Goal: Information Seeking & Learning: Find specific fact

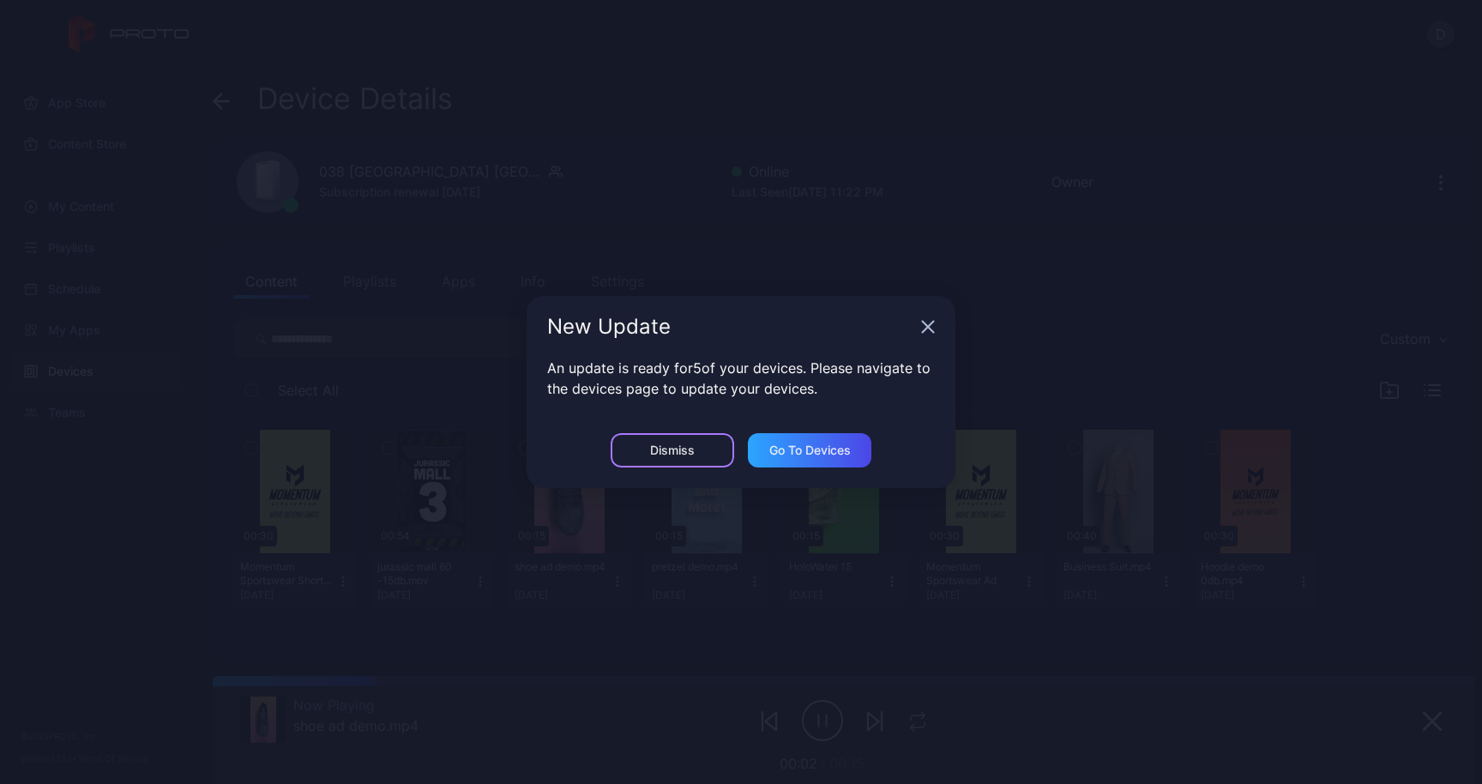
click at [715, 441] on div "Dismiss" at bounding box center [673, 450] width 124 height 34
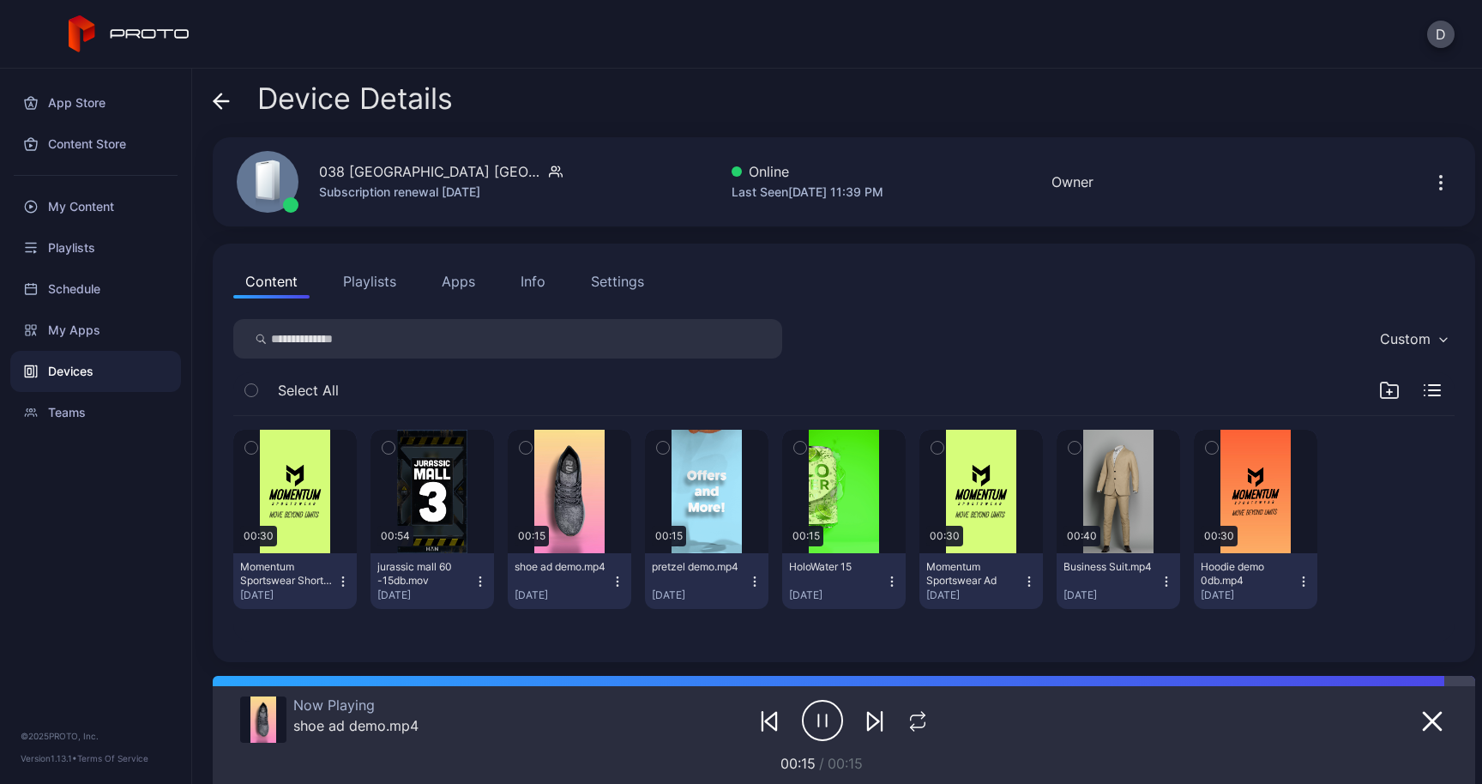
click at [221, 103] on icon at bounding box center [221, 101] width 17 height 17
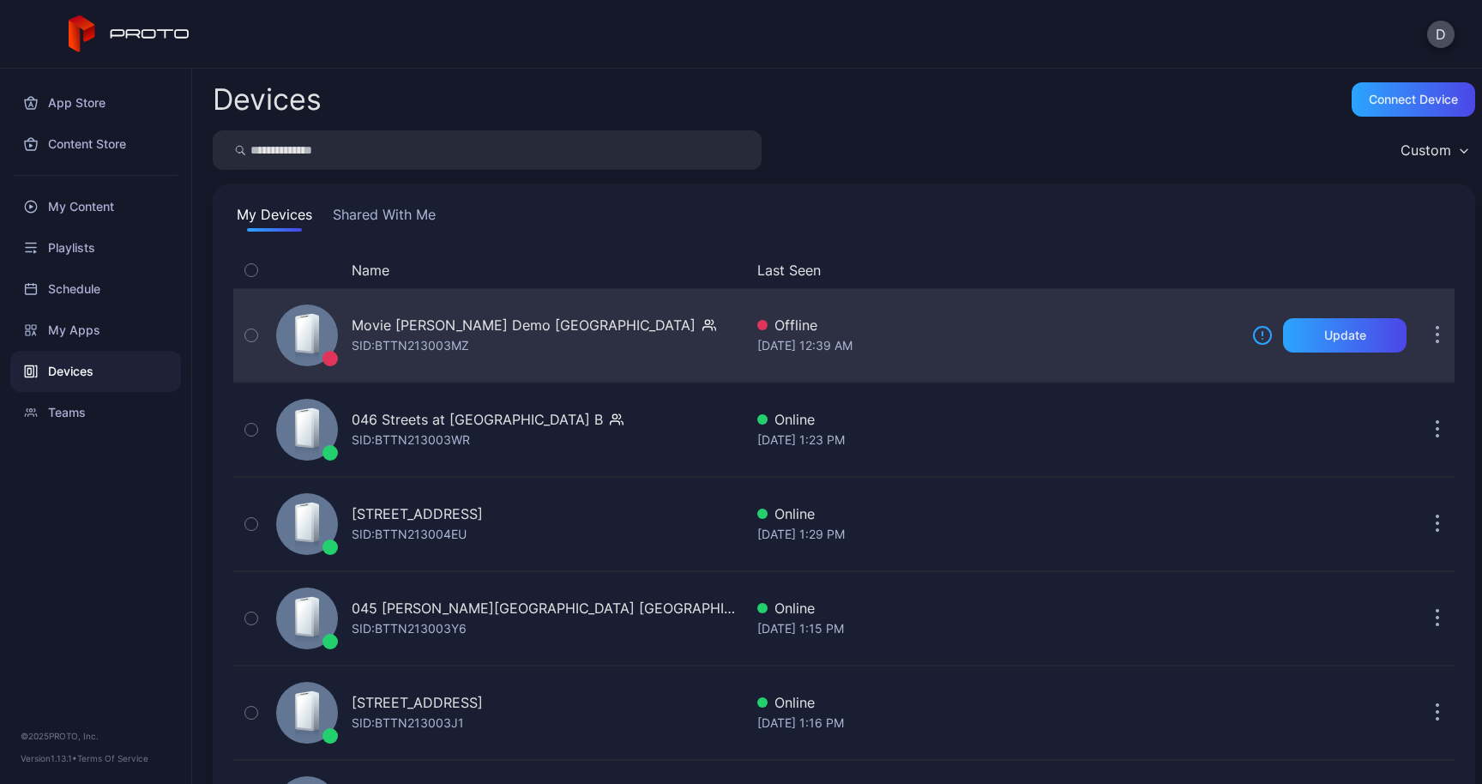
click at [396, 325] on div "Movie Walker Demo Japan" at bounding box center [524, 325] width 344 height 21
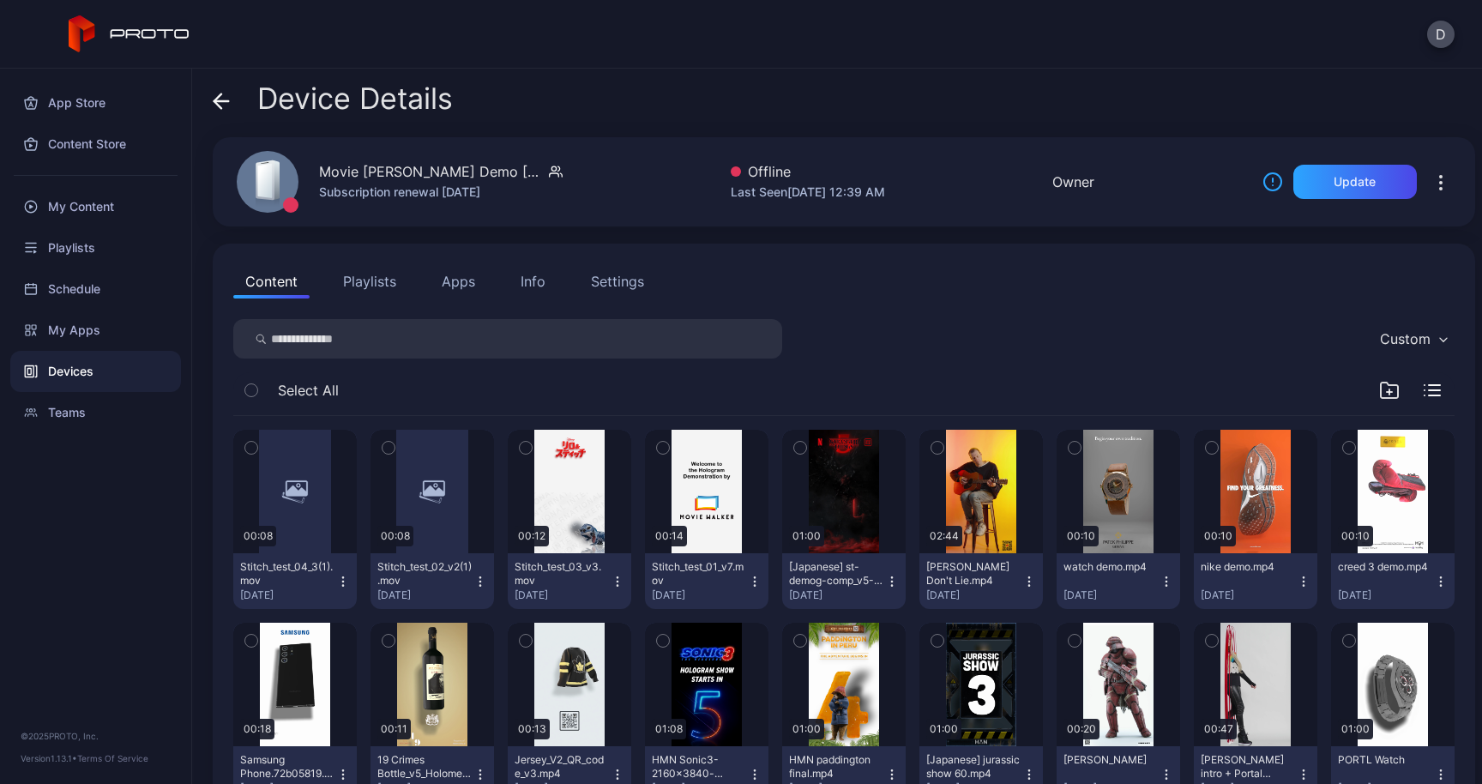
scroll to position [51, 0]
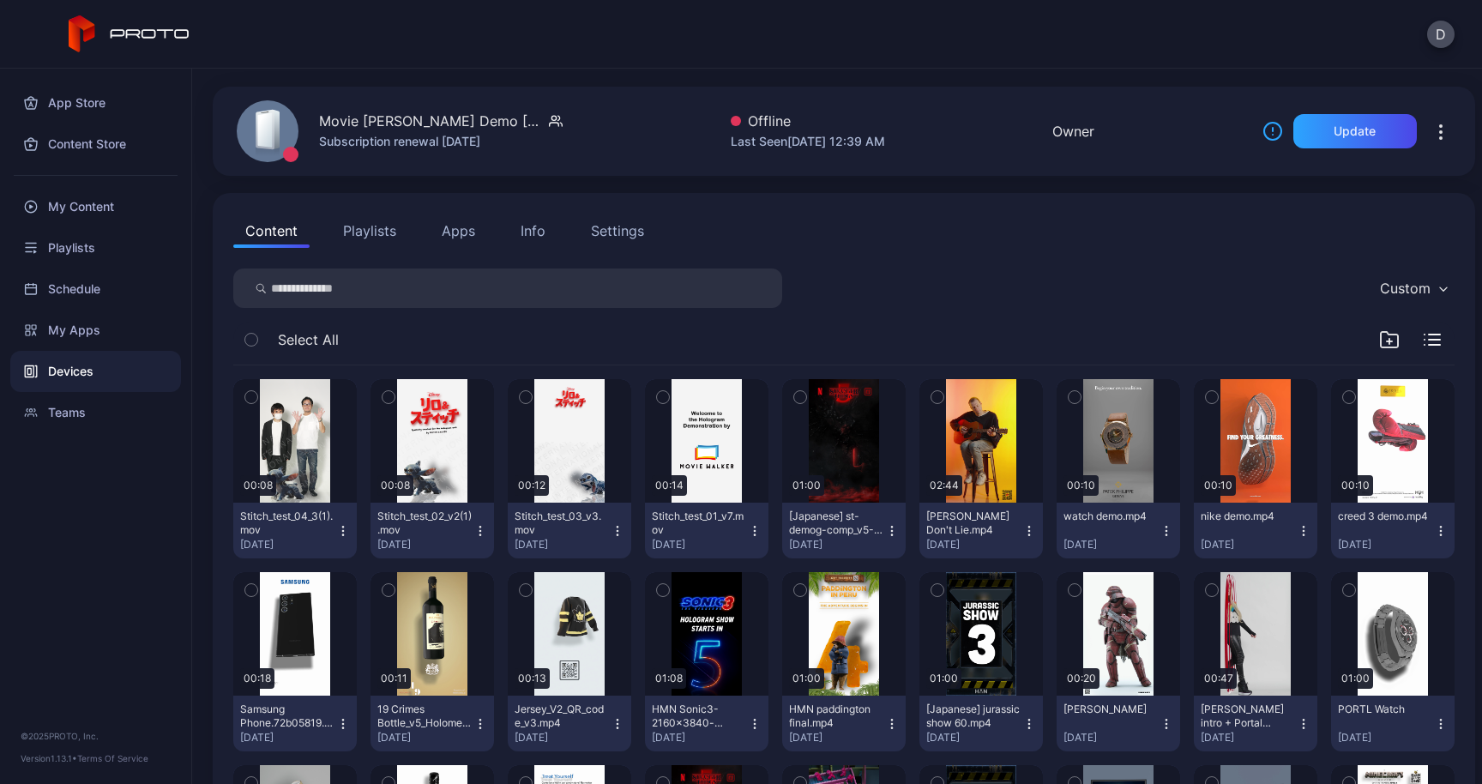
click at [462, 226] on button "Apps" at bounding box center [458, 231] width 57 height 34
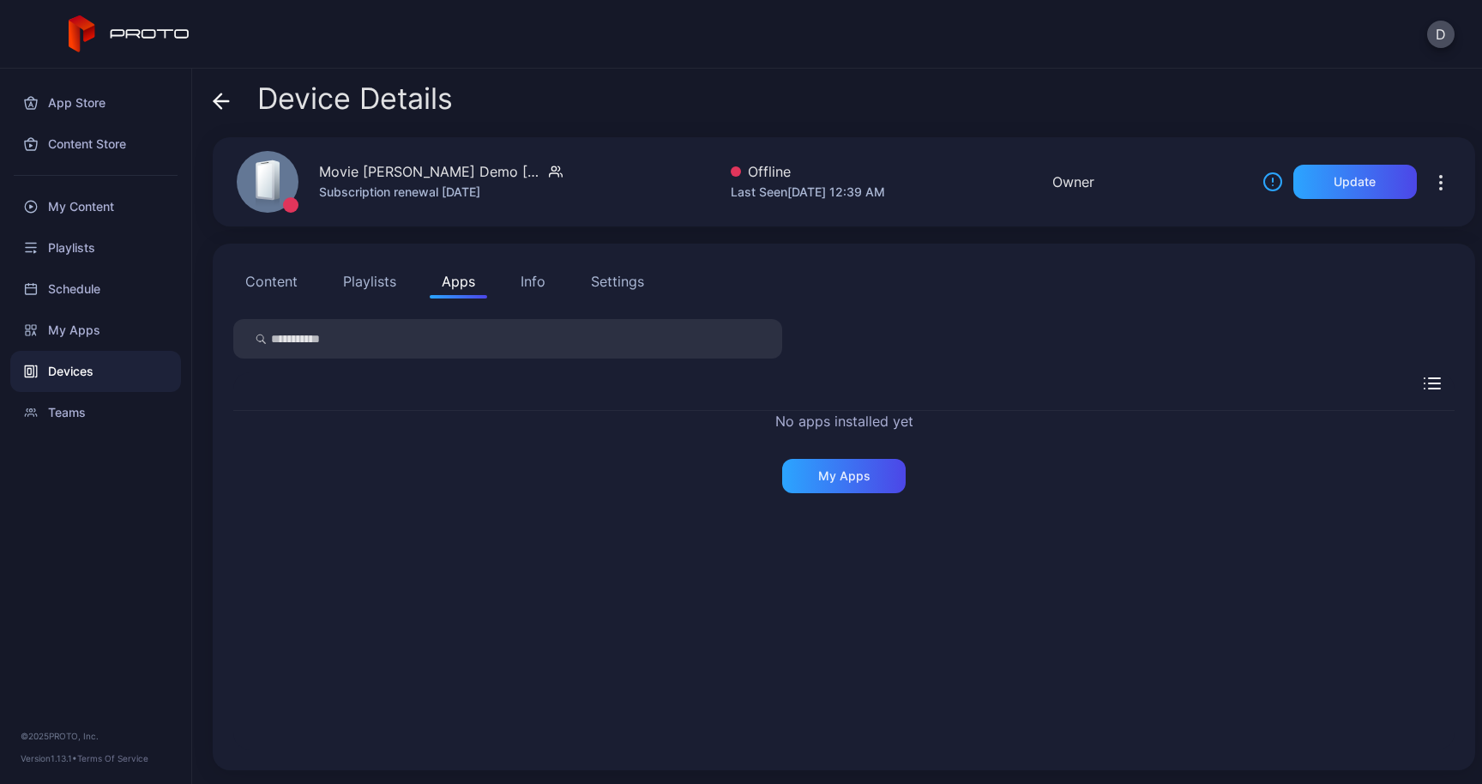
click at [383, 280] on button "Playlists" at bounding box center [369, 281] width 77 height 34
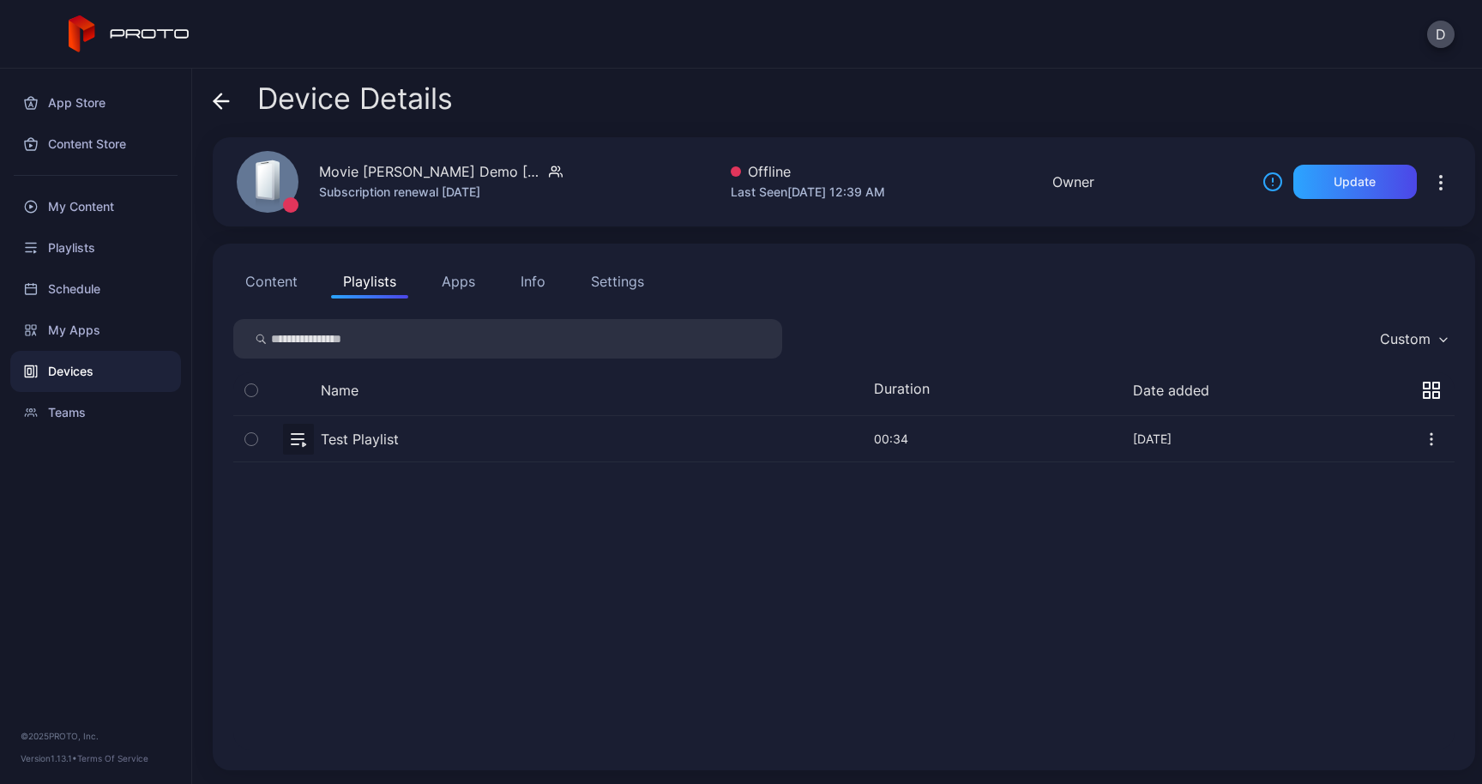
click at [468, 280] on button "Apps" at bounding box center [458, 281] width 57 height 34
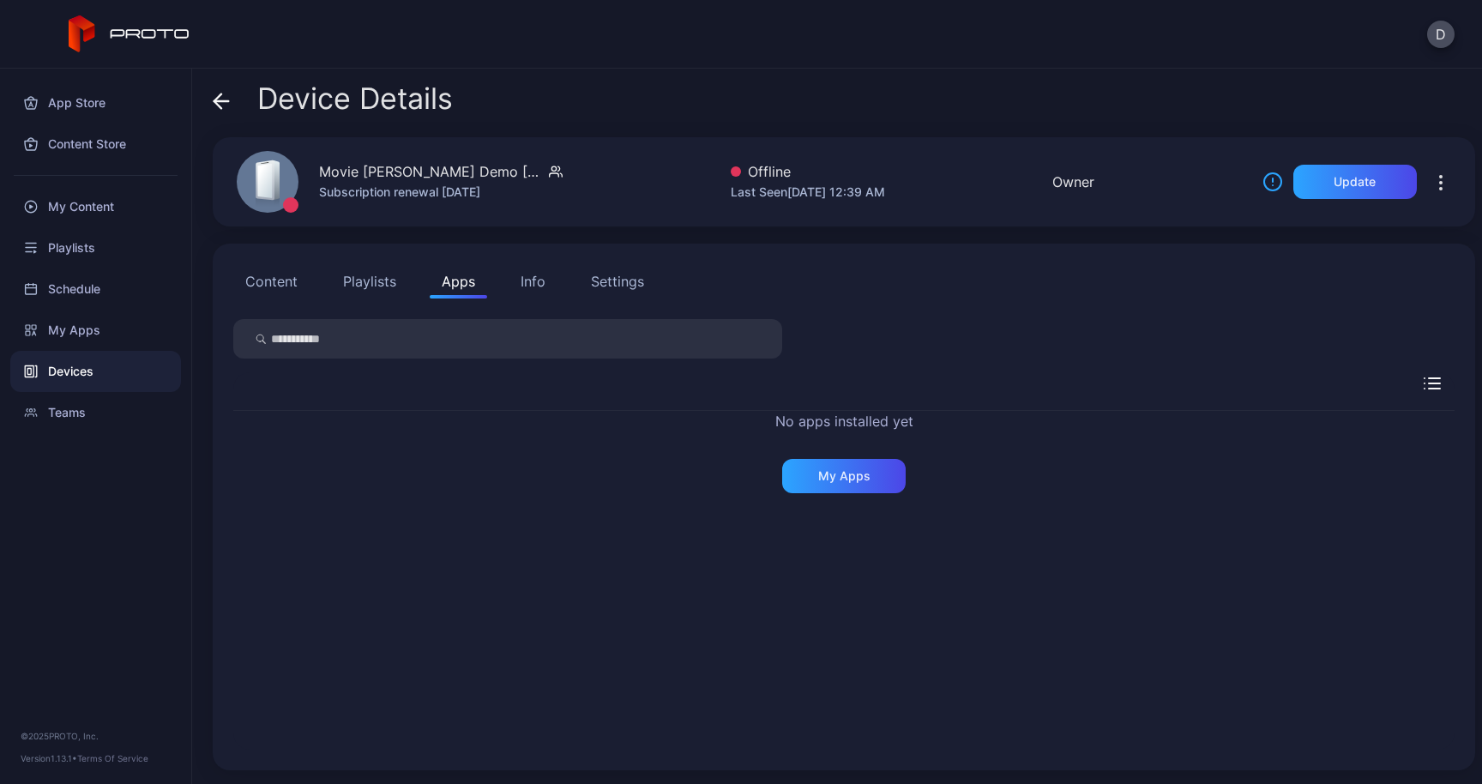
click at [545, 280] on button "Info" at bounding box center [533, 281] width 49 height 34
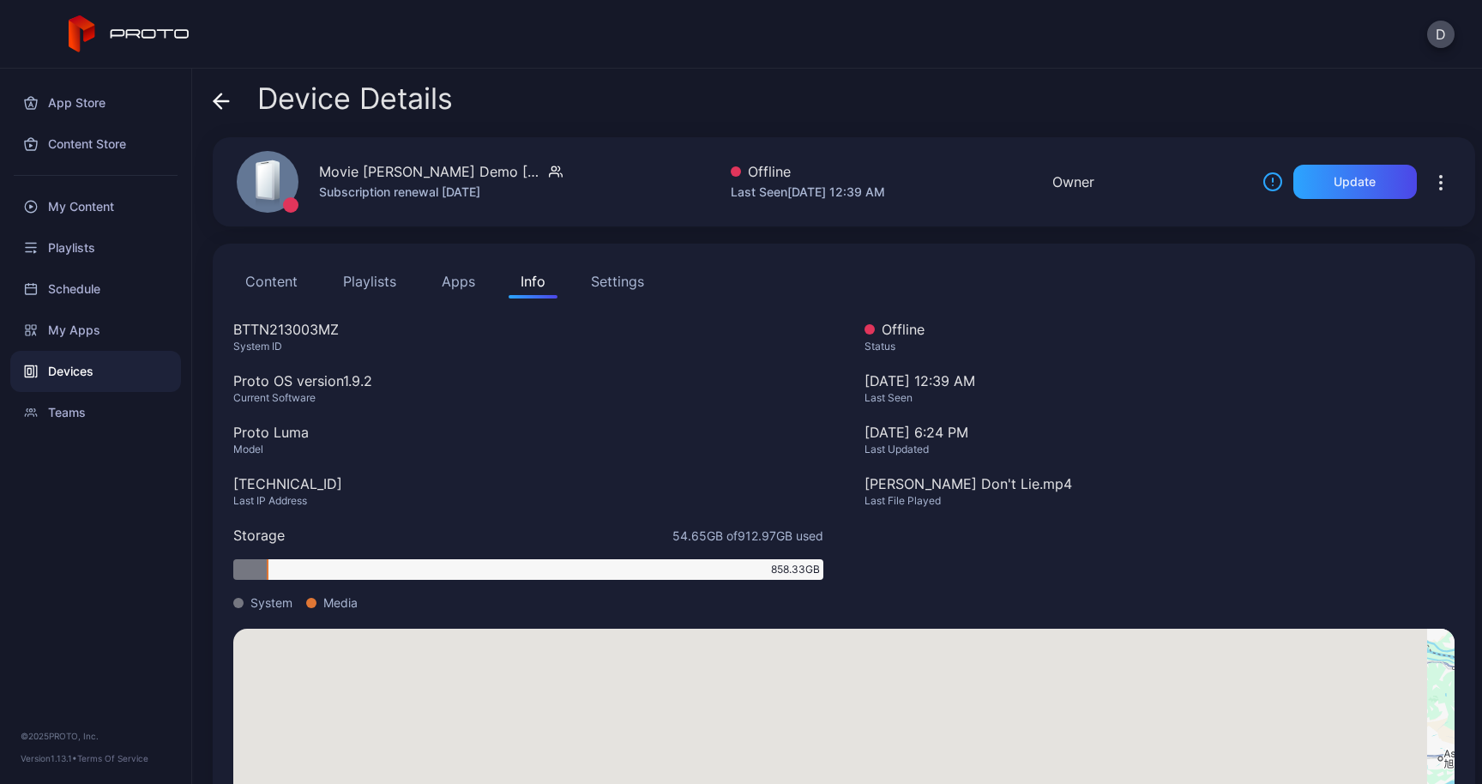
click at [456, 283] on button "Apps" at bounding box center [458, 281] width 57 height 34
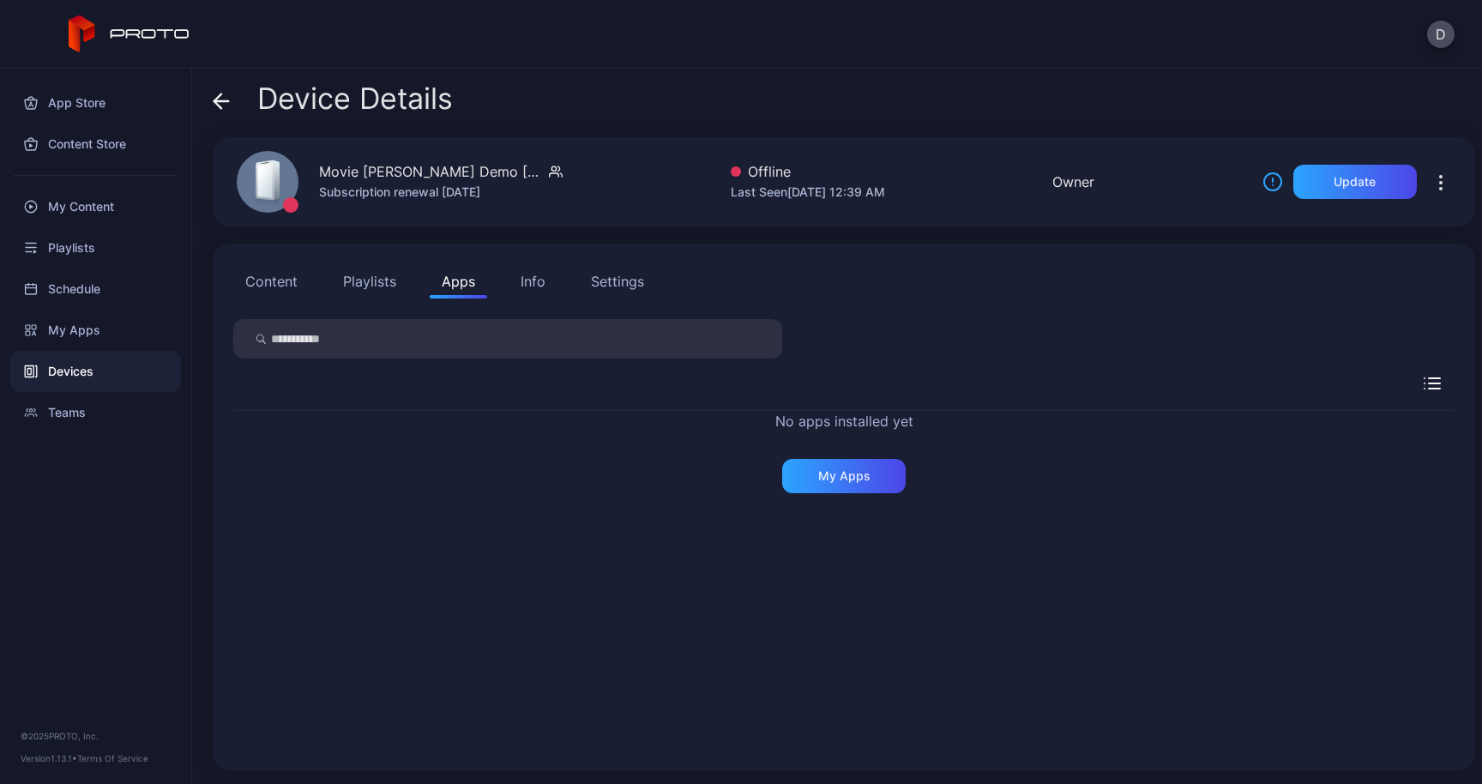
click at [64, 386] on div "Devices" at bounding box center [95, 371] width 171 height 41
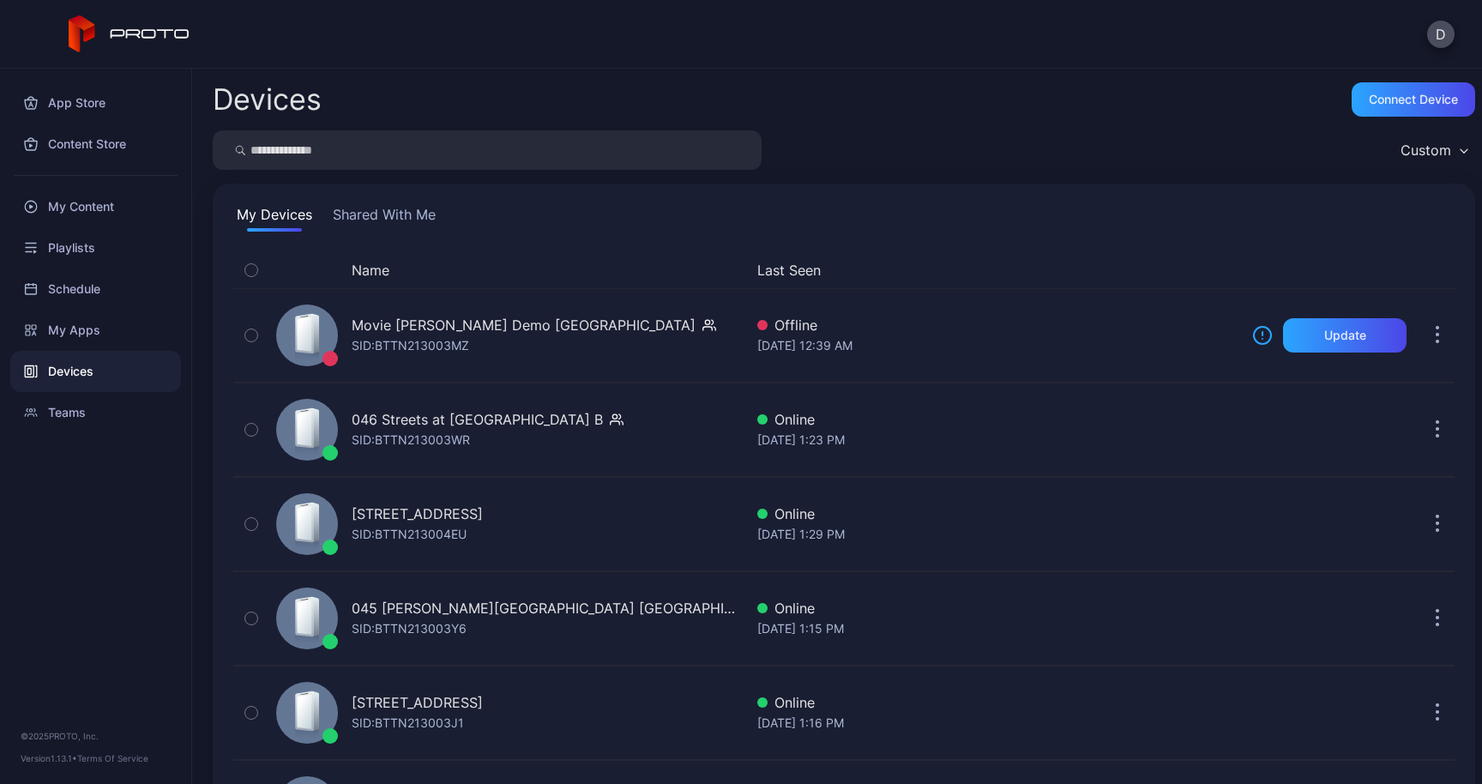
click at [381, 274] on button "Name" at bounding box center [371, 270] width 38 height 21
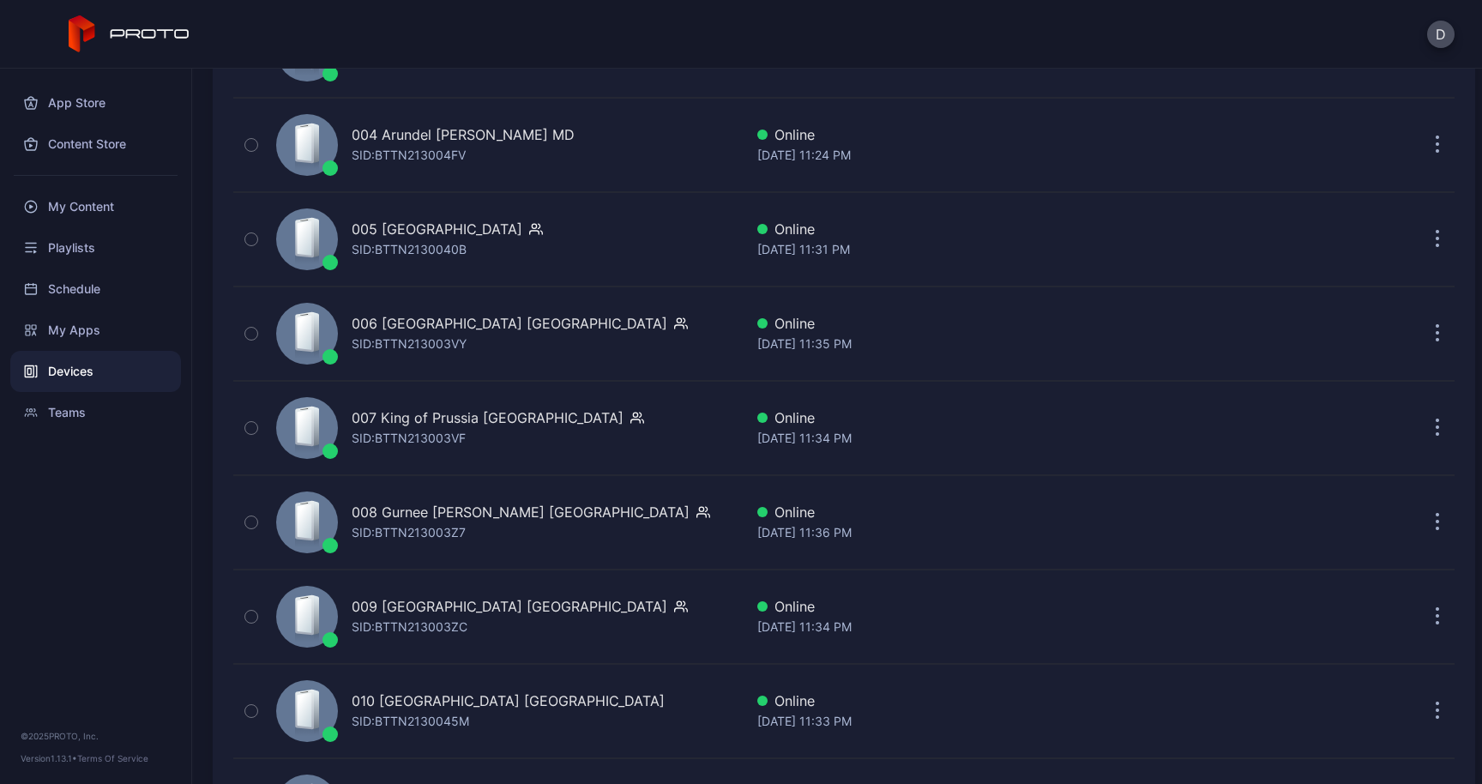
scroll to position [570, 0]
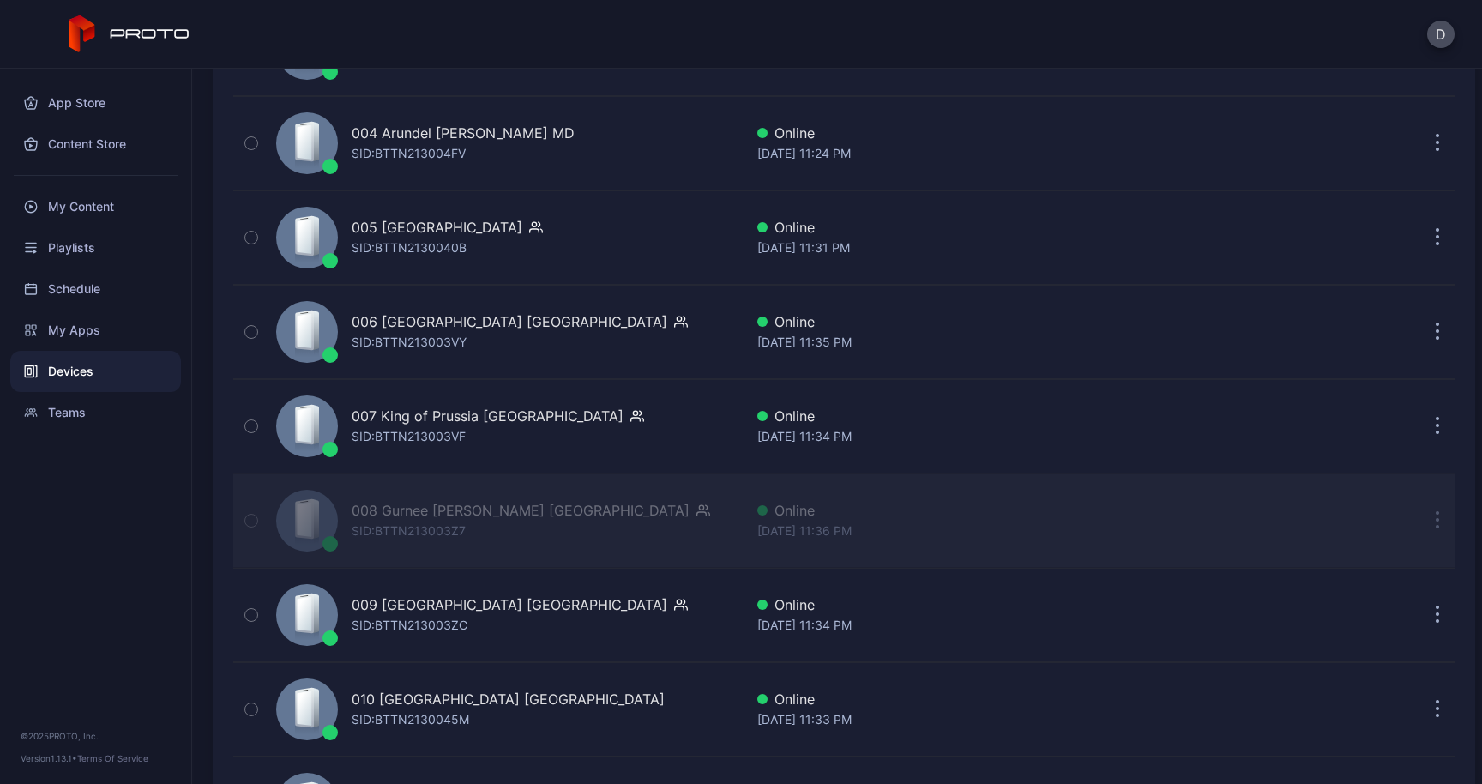
click at [462, 516] on div "008 Gurnee Mills IL" at bounding box center [521, 510] width 338 height 21
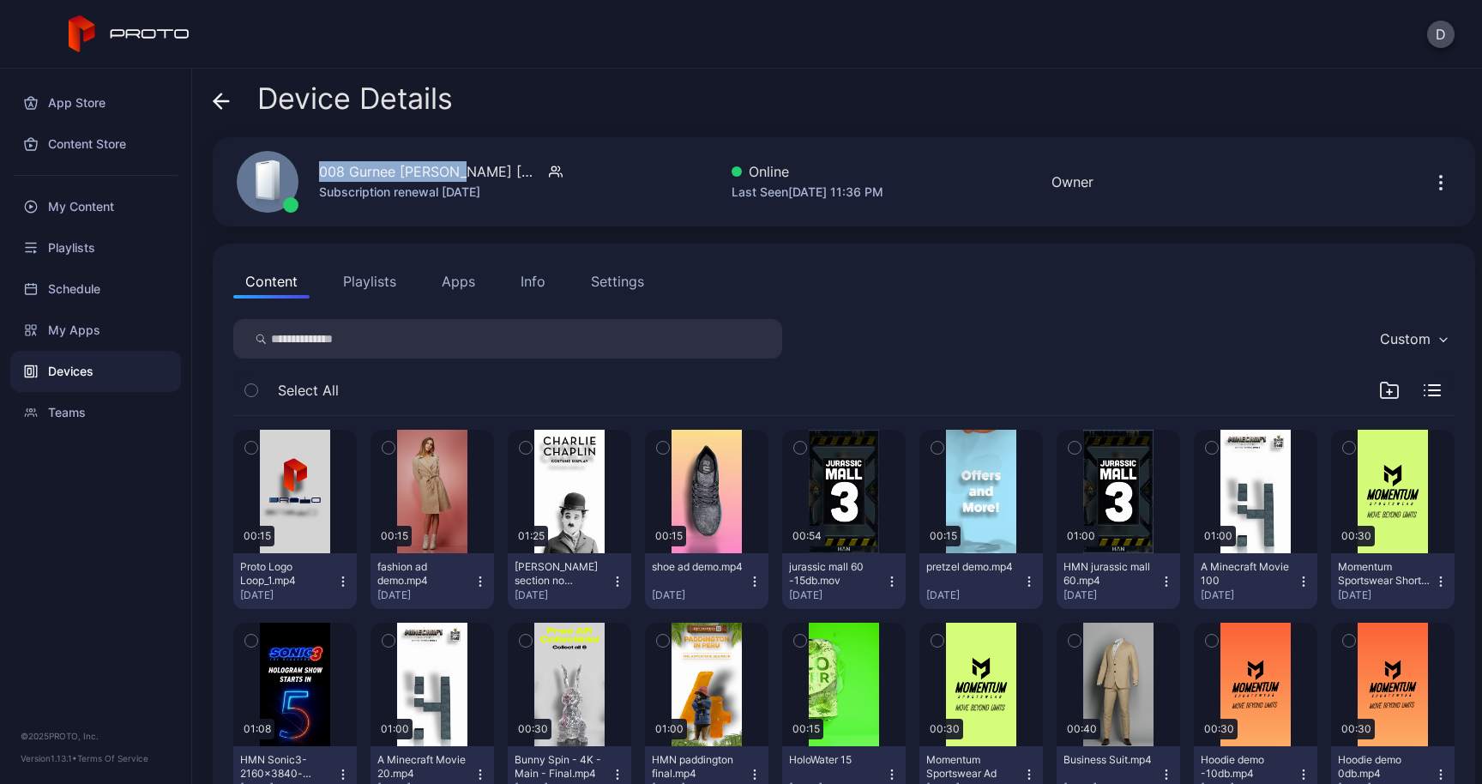
drag, startPoint x: 460, startPoint y: 172, endPoint x: 316, endPoint y: 171, distance: 144.1
click at [316, 171] on div "008 Gurnee Mills IL Subscription renewal Nov 26, 2025" at bounding box center [389, 182] width 347 height 93
copy div "008 Gurnee Mills IL"
click at [226, 101] on icon at bounding box center [221, 101] width 15 height 0
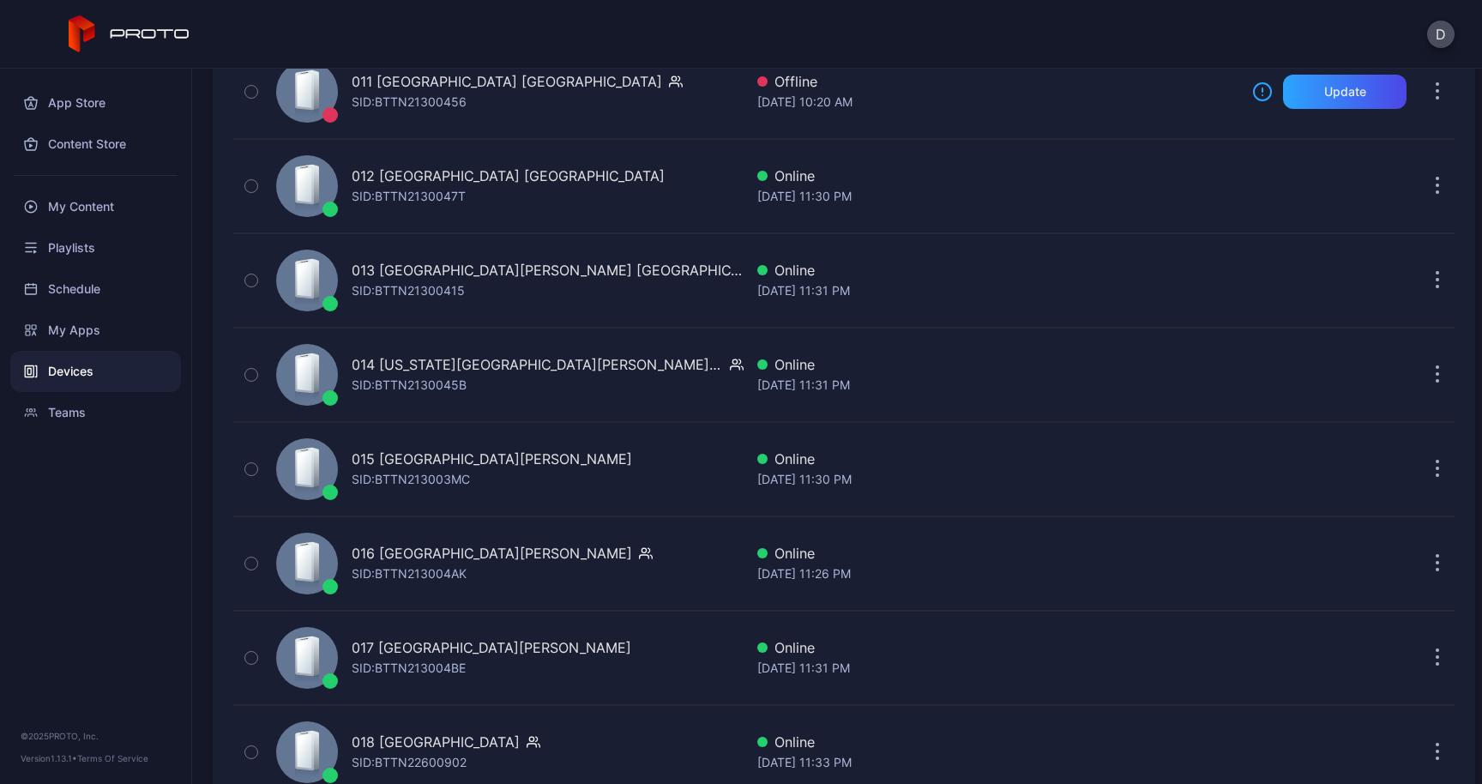
scroll to position [1282, 0]
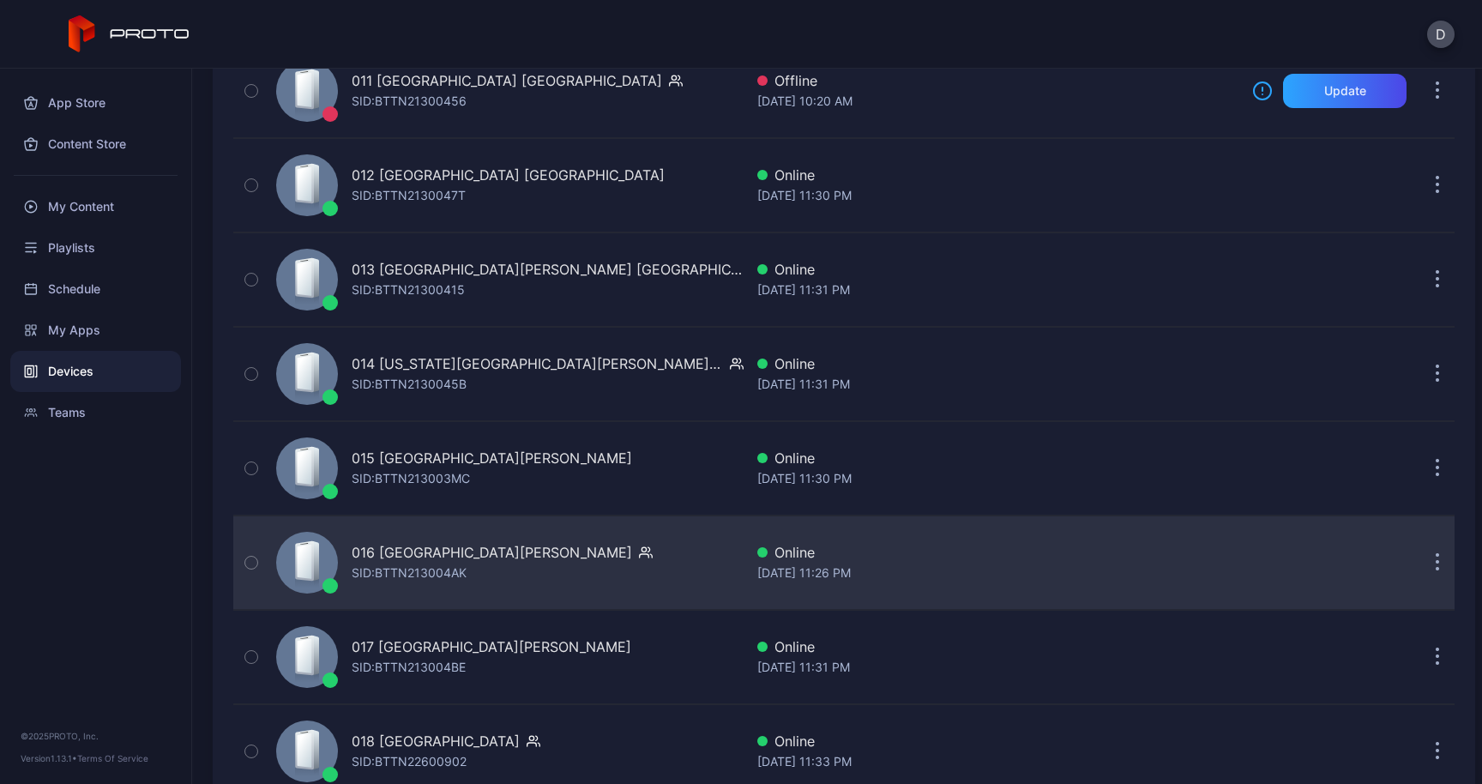
click at [395, 560] on div "016 Opry Mills TN" at bounding box center [492, 552] width 280 height 21
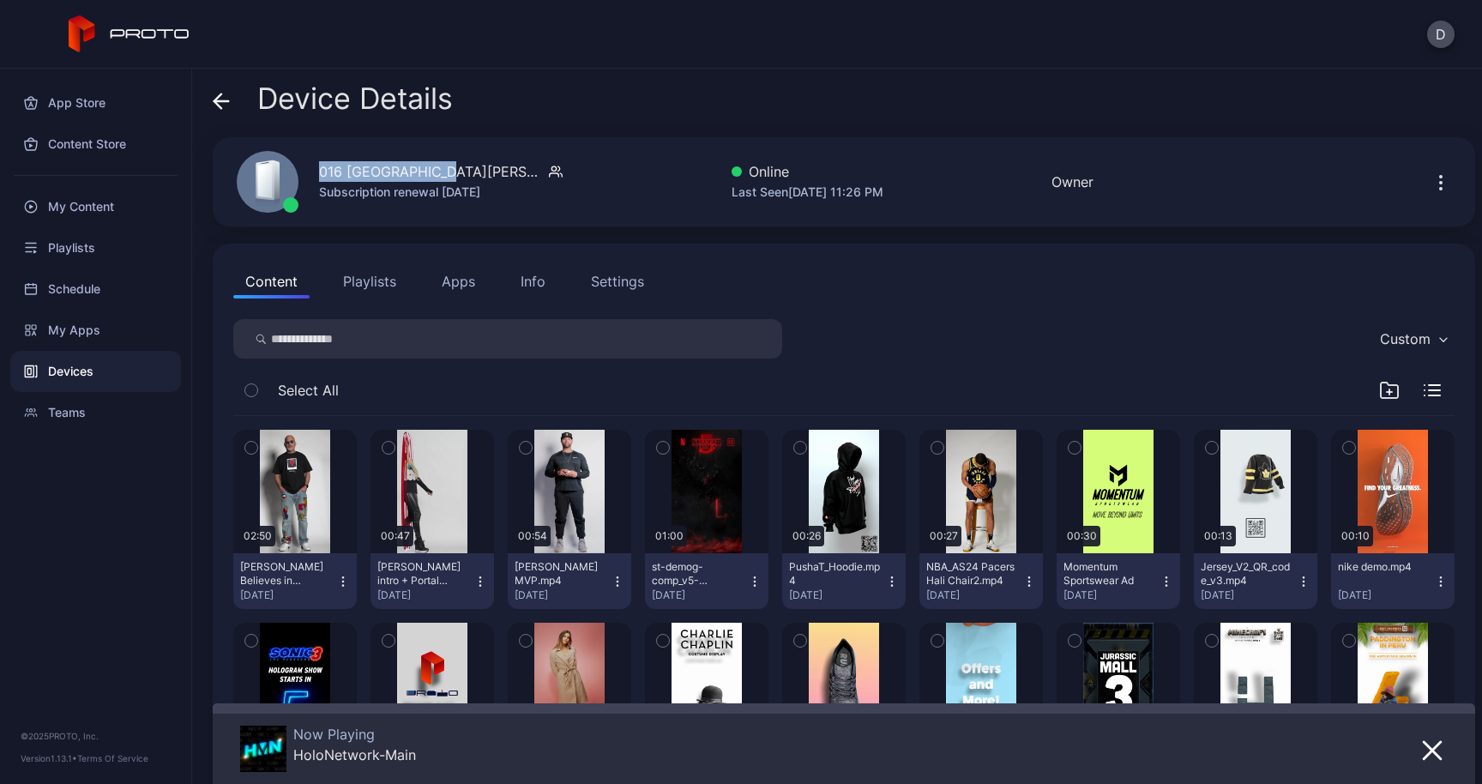
drag, startPoint x: 438, startPoint y: 171, endPoint x: 322, endPoint y: 173, distance: 116.7
click at [322, 173] on div "016 Opry Mills TN" at bounding box center [441, 171] width 244 height 21
copy div "016 Opry Mills TN"
click at [232, 97] on div "Device Details" at bounding box center [333, 102] width 240 height 41
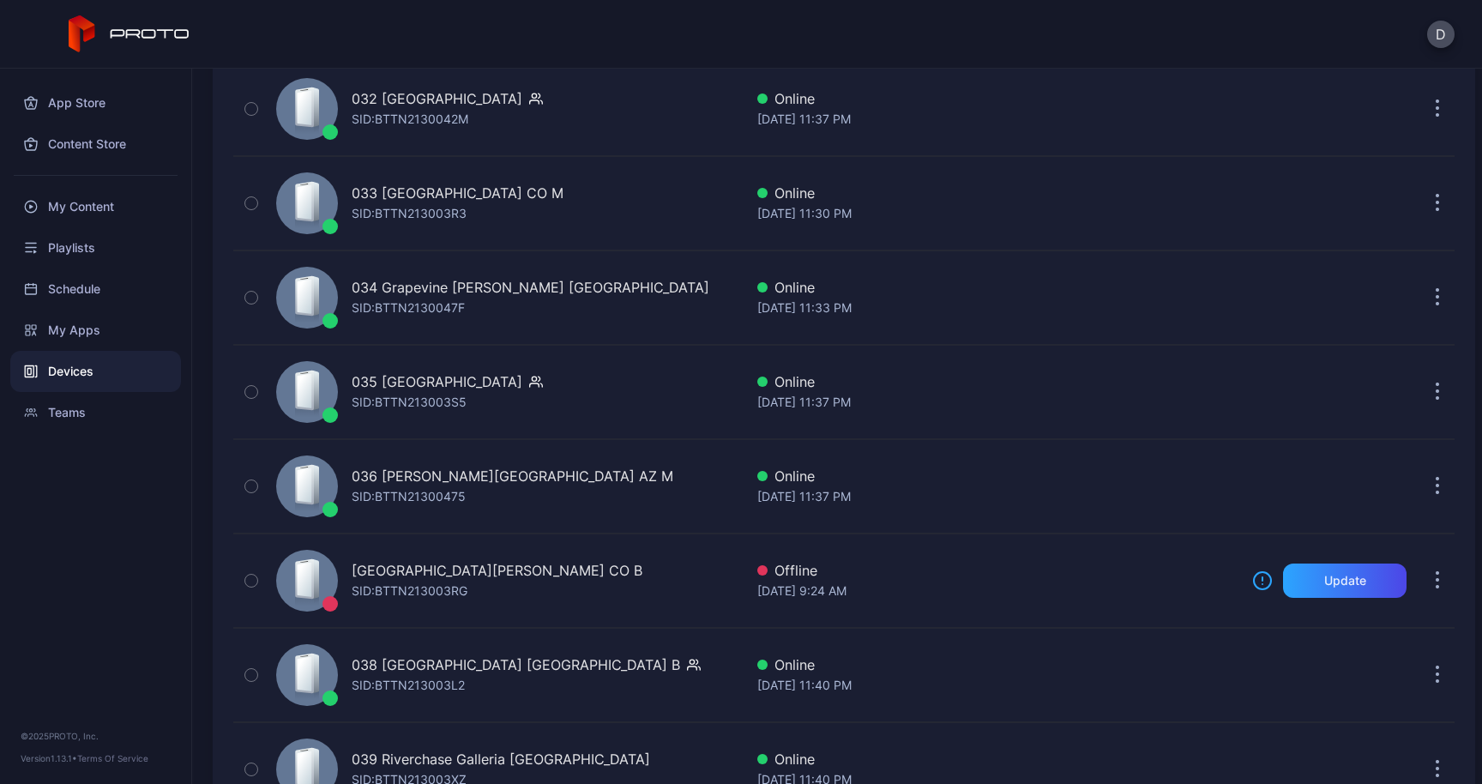
scroll to position [3252, 0]
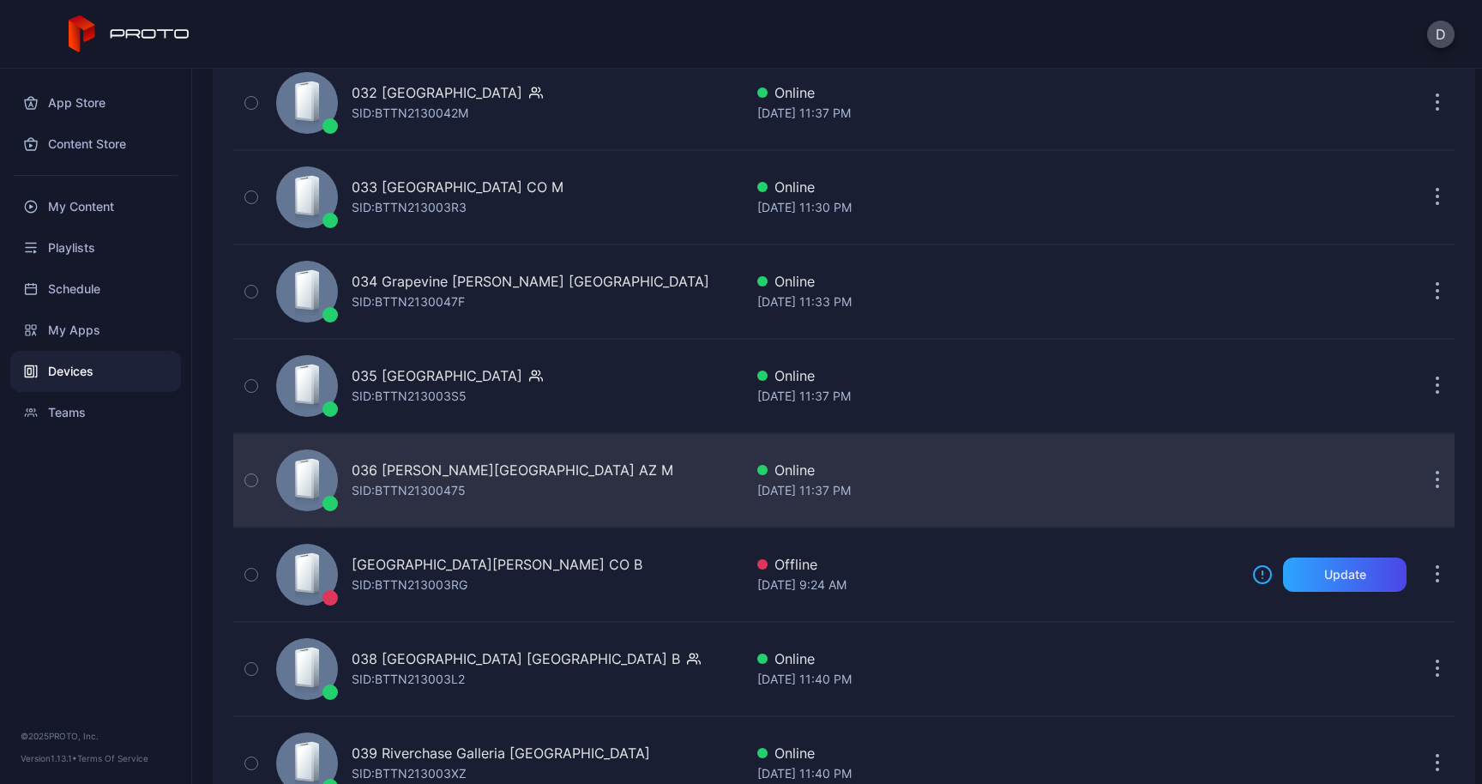
click at [329, 481] on div at bounding box center [307, 480] width 62 height 62
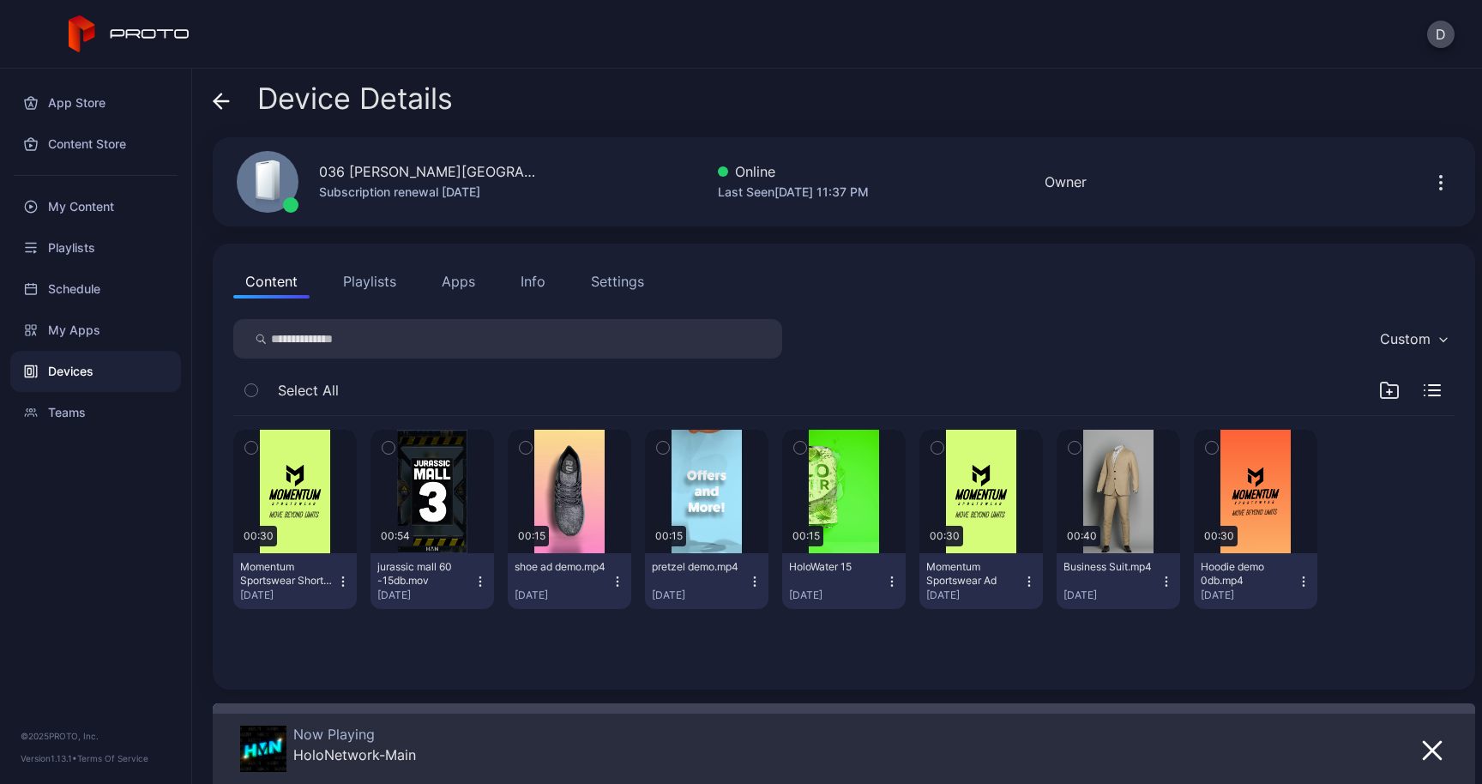
click at [610, 276] on div "Settings" at bounding box center [617, 281] width 53 height 21
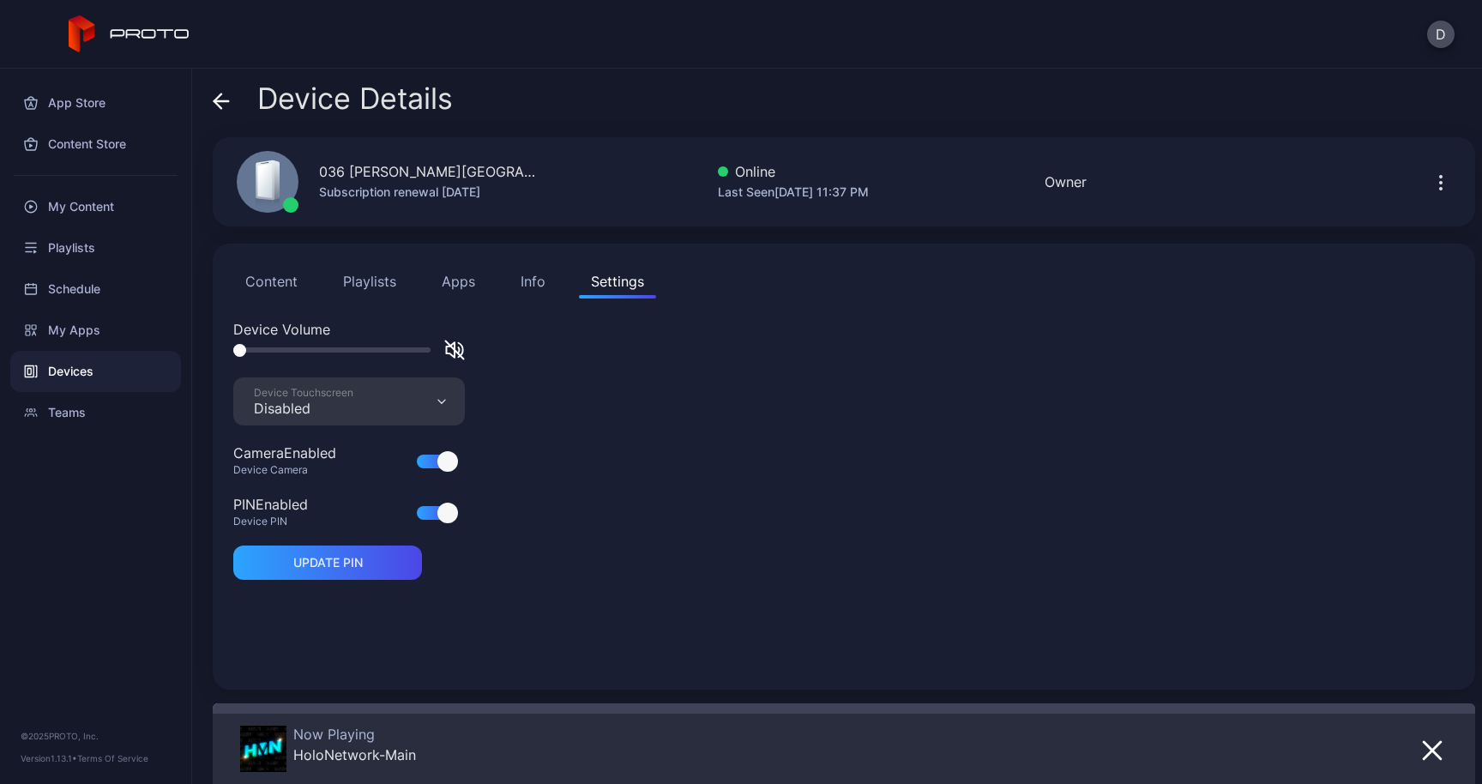
click at [524, 280] on div "Info" at bounding box center [533, 281] width 25 height 21
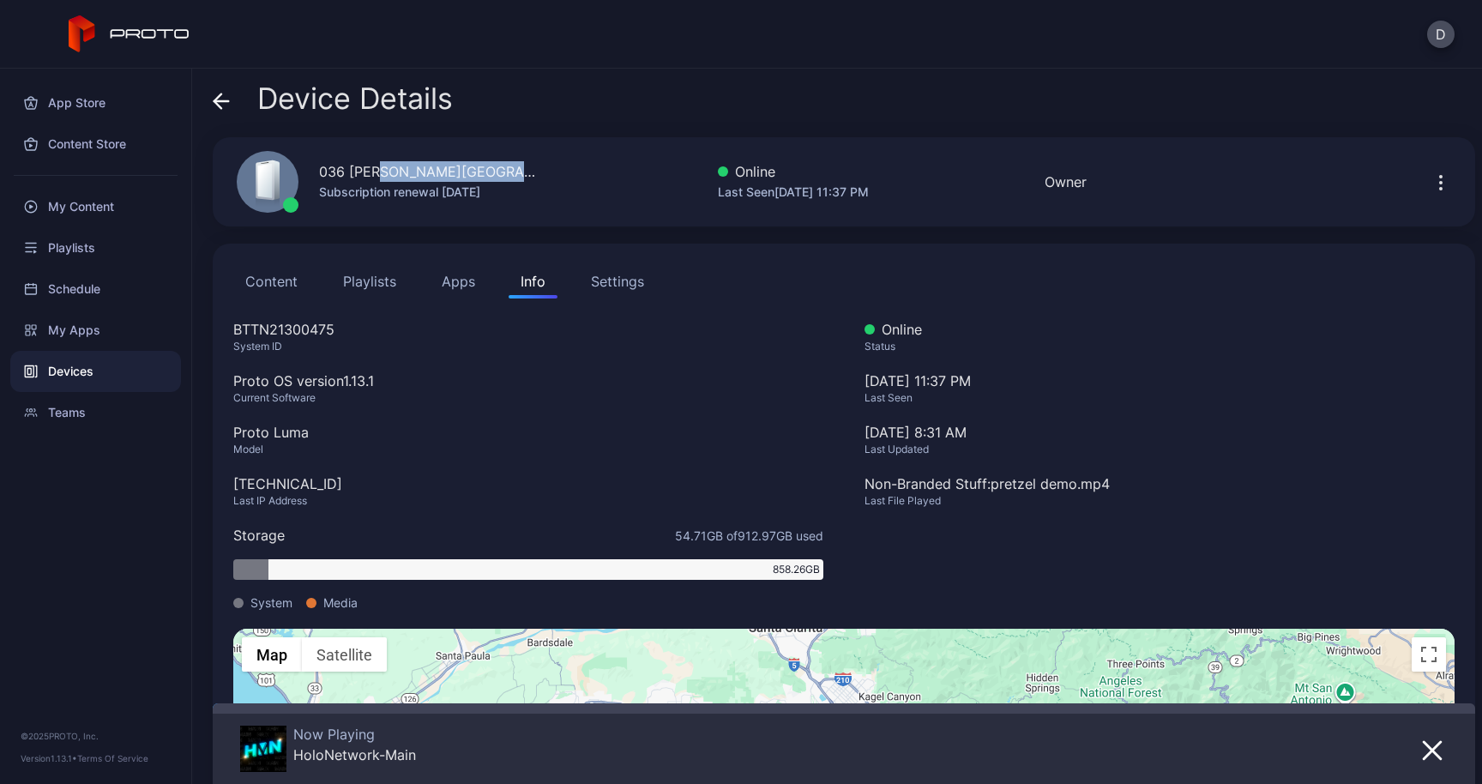
drag, startPoint x: 540, startPoint y: 177, endPoint x: 385, endPoint y: 178, distance: 155.3
click at [381, 178] on div "036 Chandler Fashion Center AZ M" at bounding box center [430, 171] width 223 height 21
drag, startPoint x: 318, startPoint y: 177, endPoint x: 600, endPoint y: 173, distance: 281.4
click at [600, 173] on div "036 Chandler Fashion Center AZ M Subscription renewal Aug 8, 2026 Online Last S…" at bounding box center [844, 181] width 1263 height 89
copy div "036 Chandler Fashion Center AZ M"
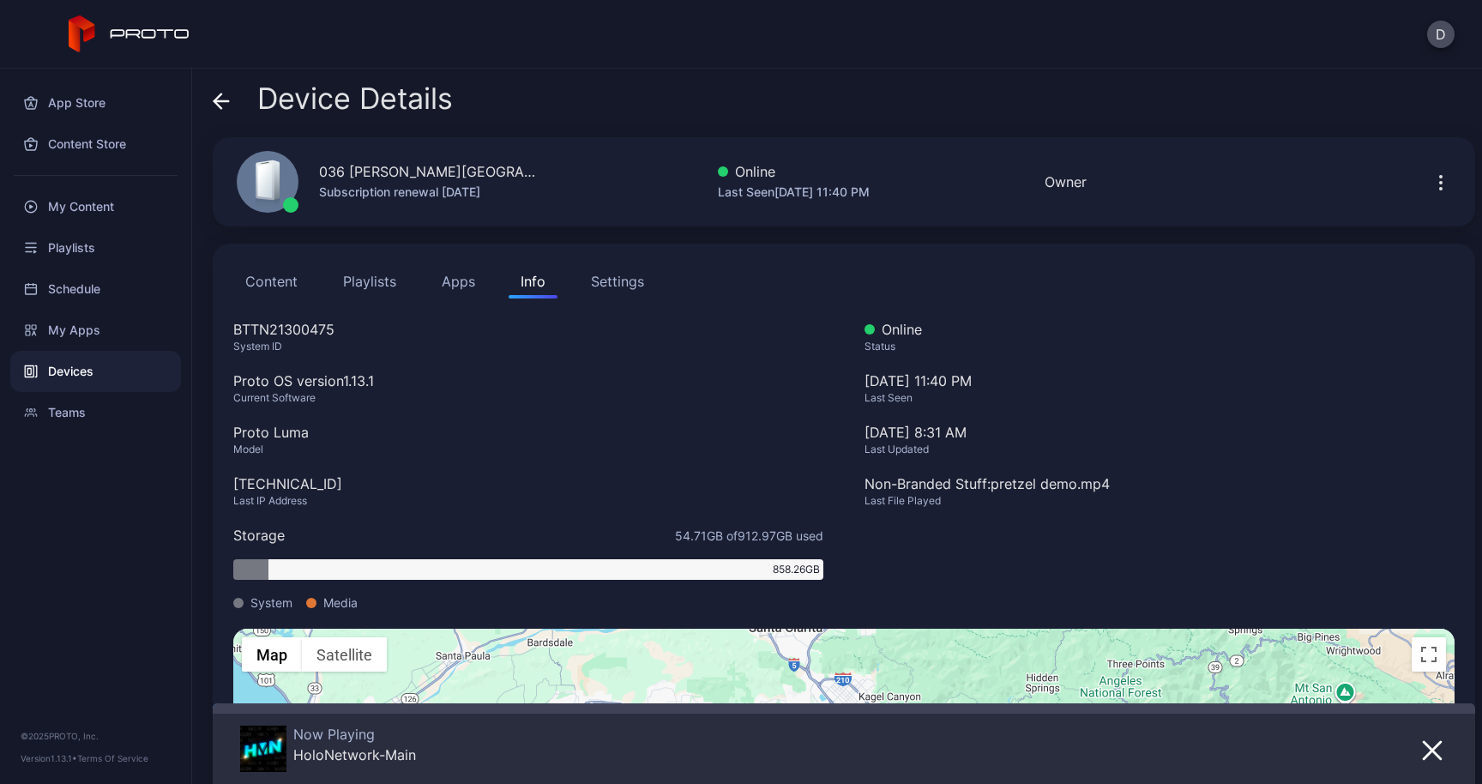
click at [215, 105] on icon at bounding box center [221, 101] width 17 height 17
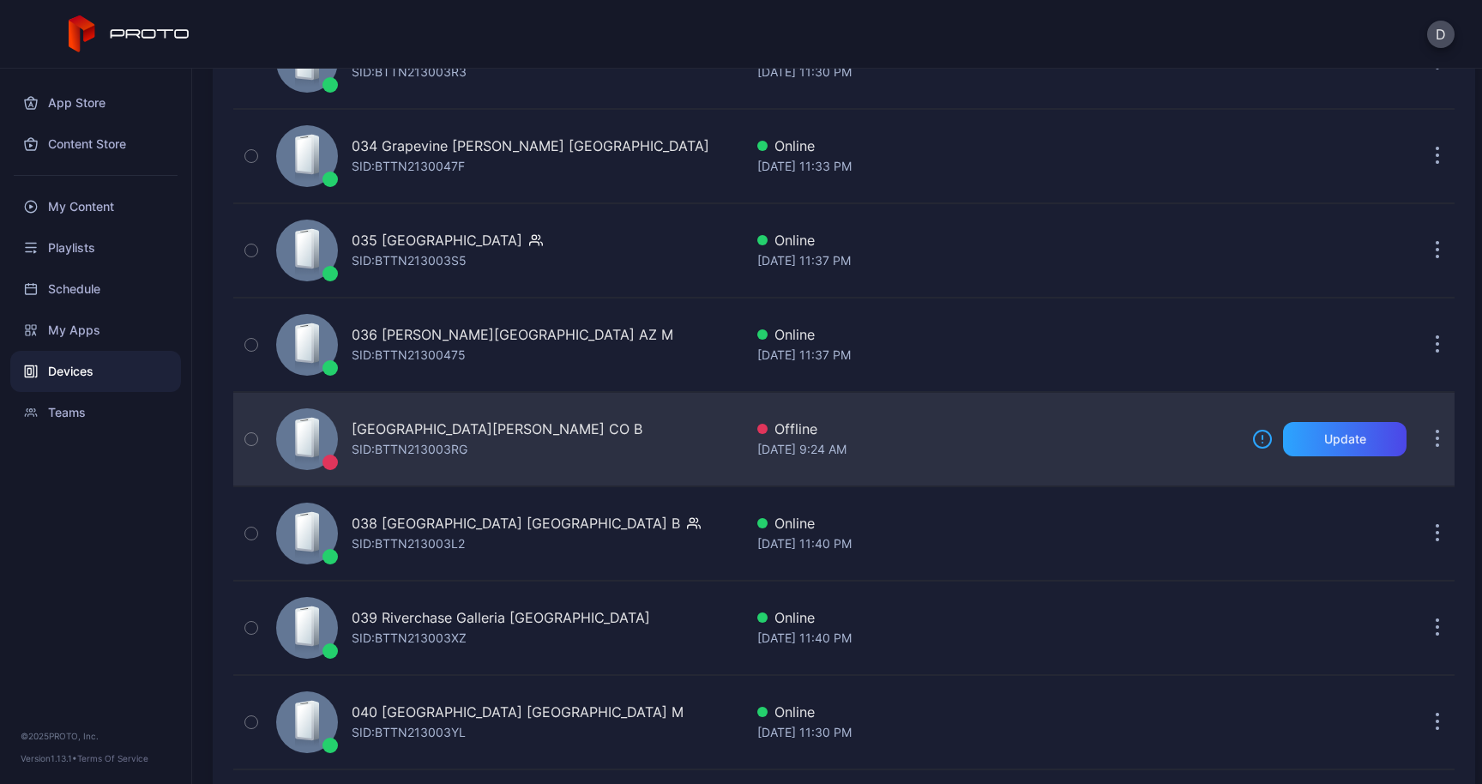
scroll to position [3395, 0]
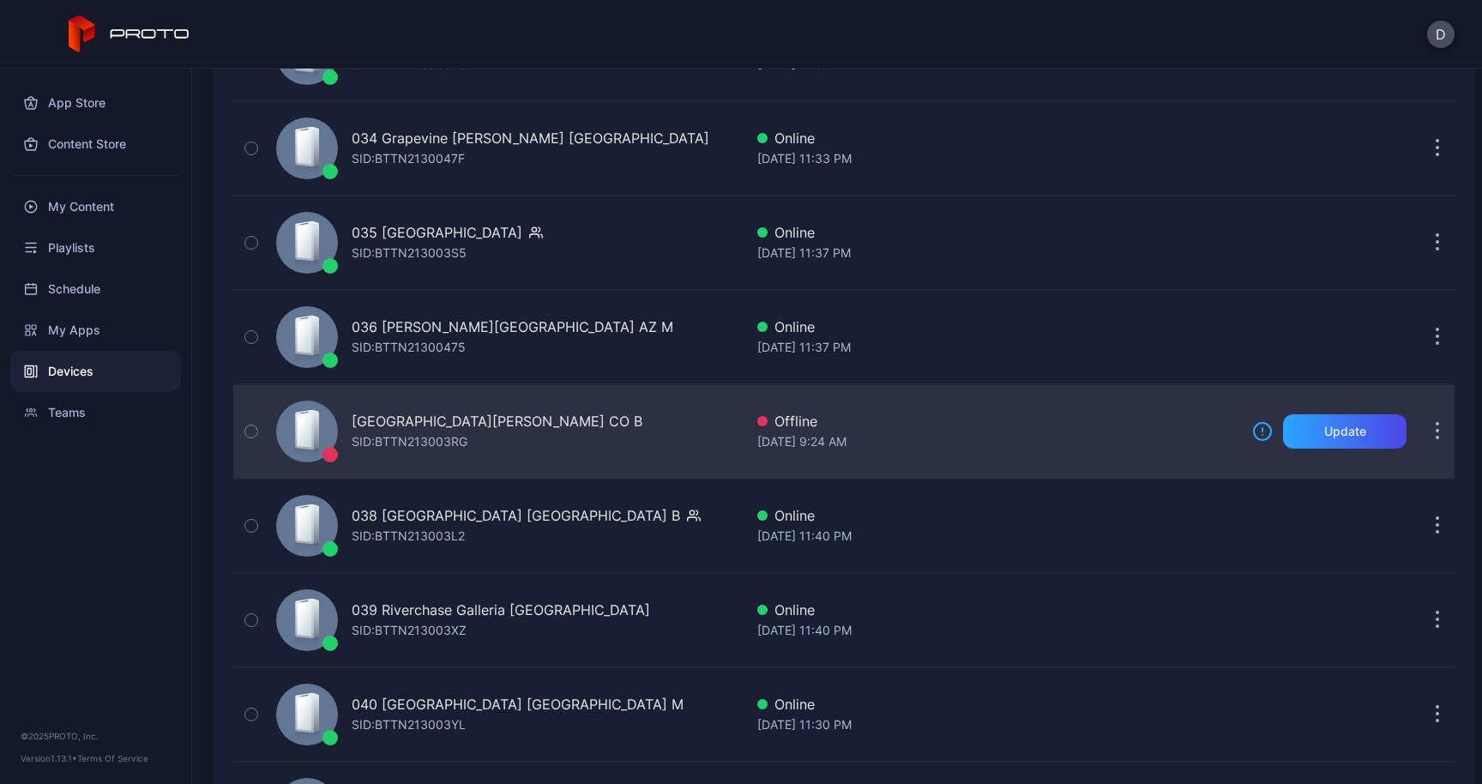
click at [386, 537] on div "SID: BTTN213003L2" at bounding box center [408, 536] width 113 height 21
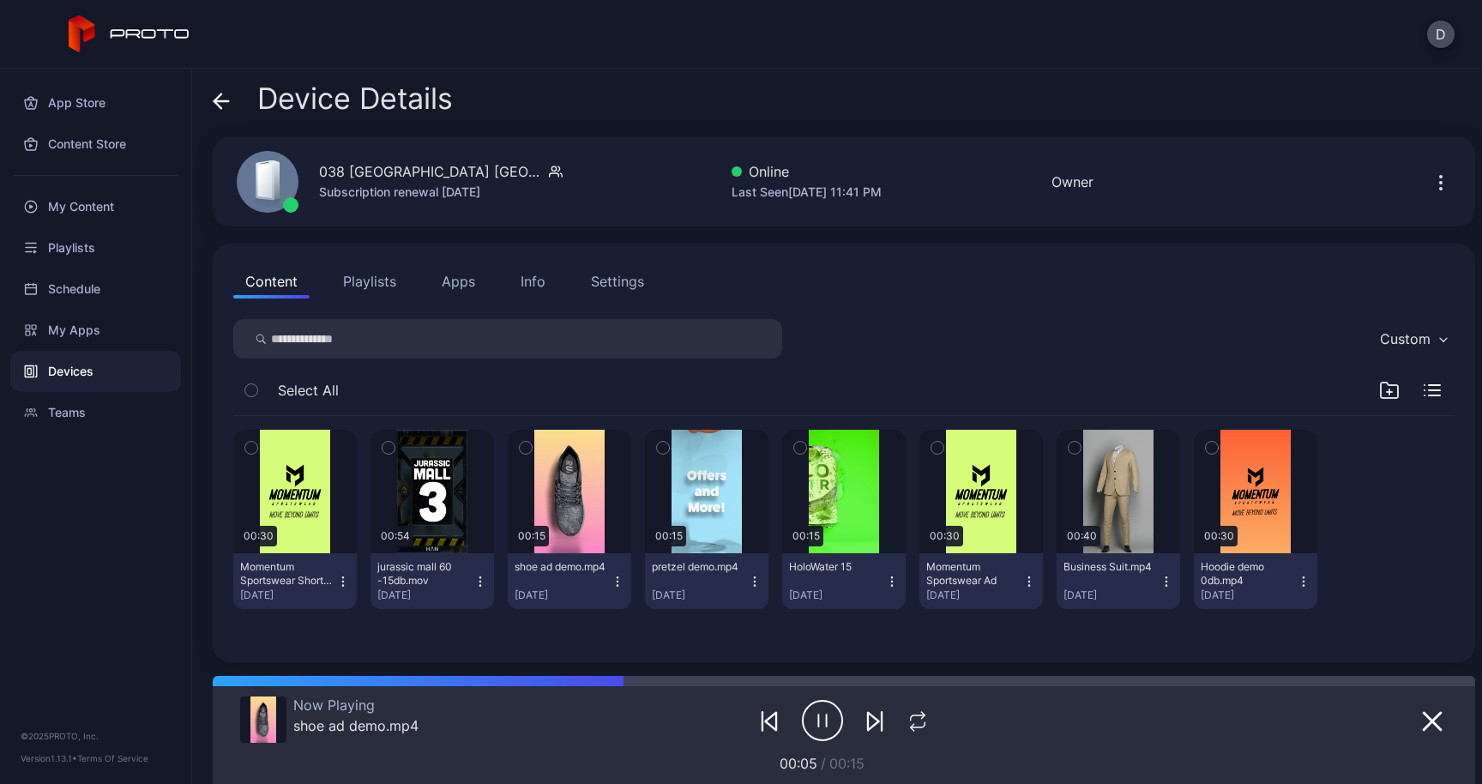
click at [450, 170] on div "038 [GEOGRAPHIC_DATA] [GEOGRAPHIC_DATA] B" at bounding box center [430, 171] width 223 height 21
drag, startPoint x: 470, startPoint y: 171, endPoint x: 299, endPoint y: 169, distance: 171.6
click at [299, 169] on div "038 Mayfair Mall WI B Subscription renewal Aug 8, 2026" at bounding box center [389, 182] width 347 height 93
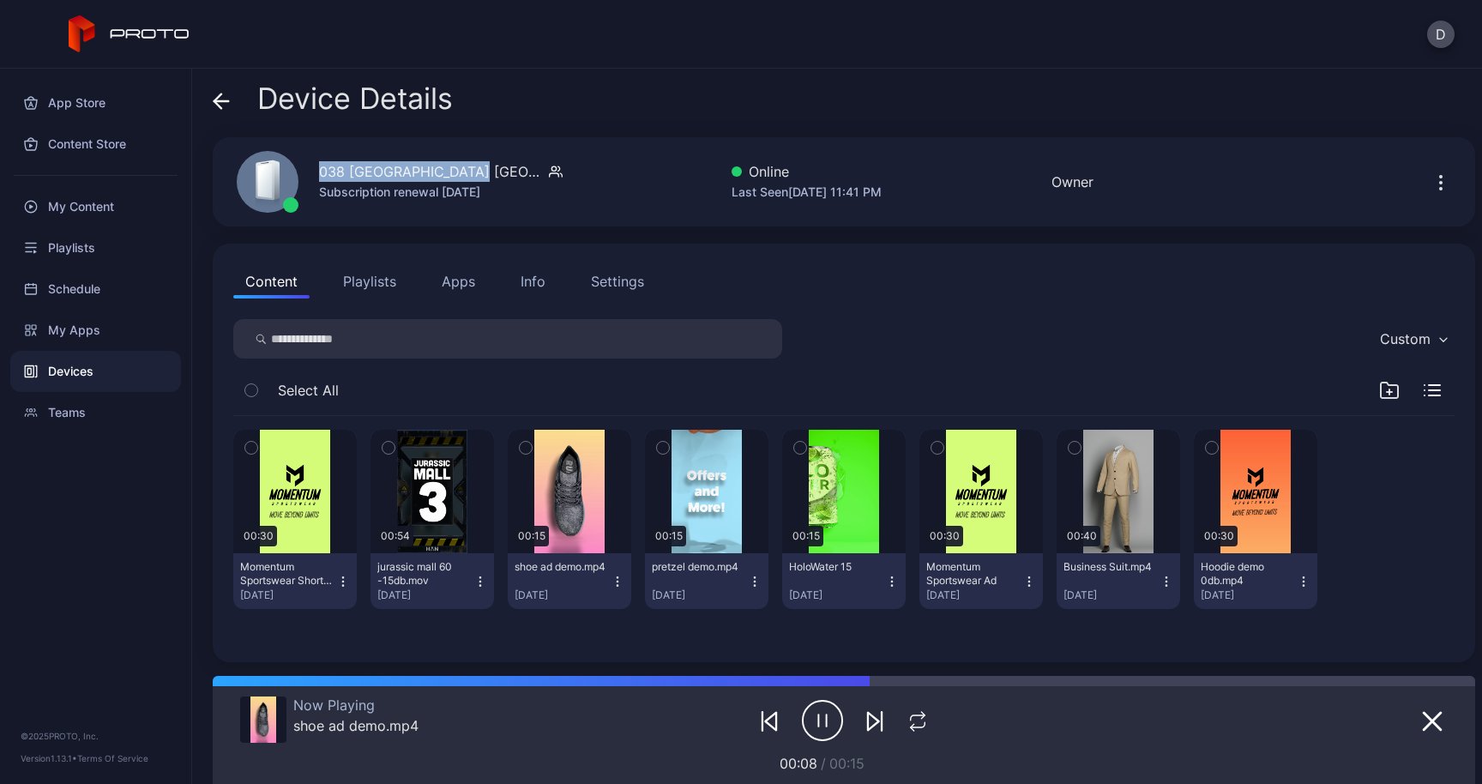
copy div "038 [GEOGRAPHIC_DATA] [GEOGRAPHIC_DATA] B"
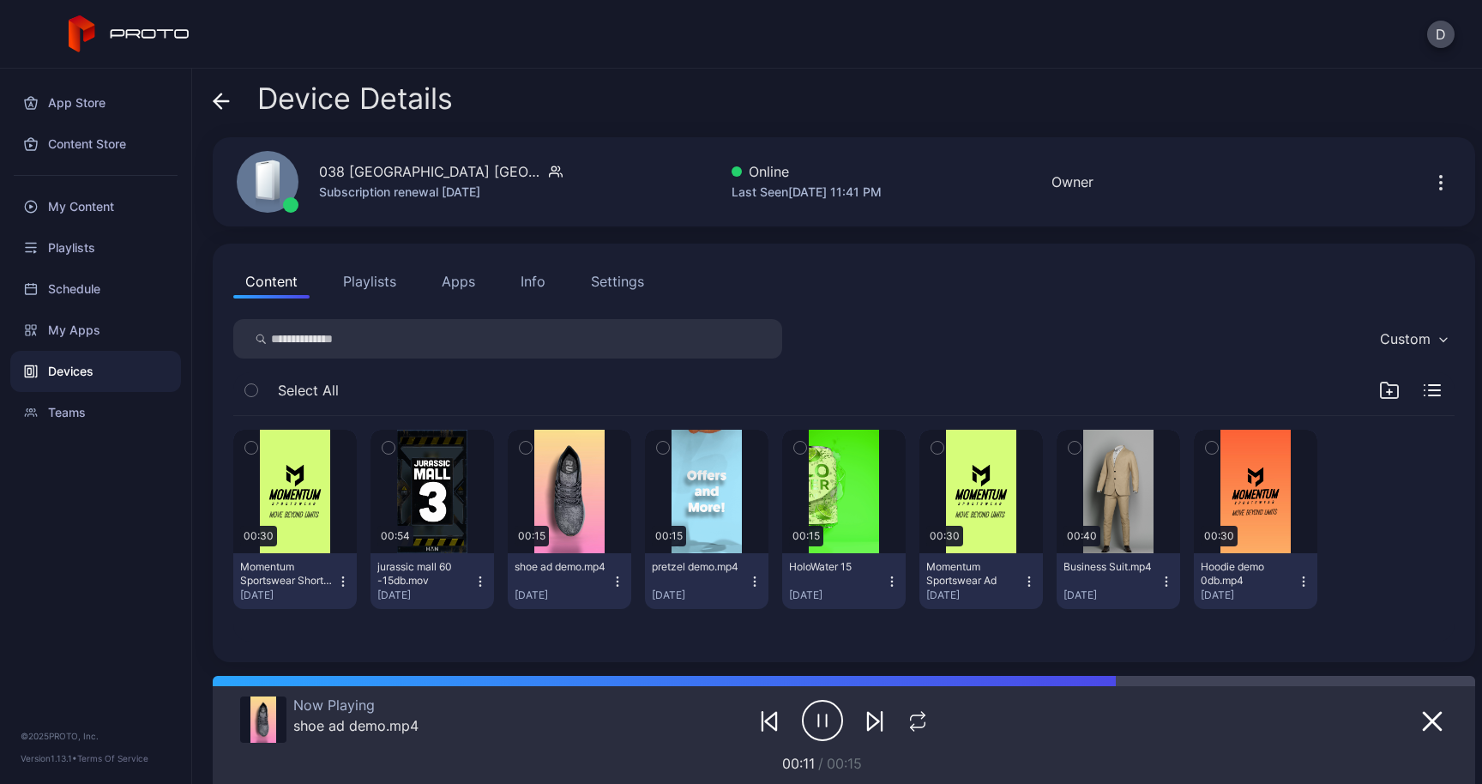
click at [215, 94] on icon at bounding box center [221, 101] width 17 height 17
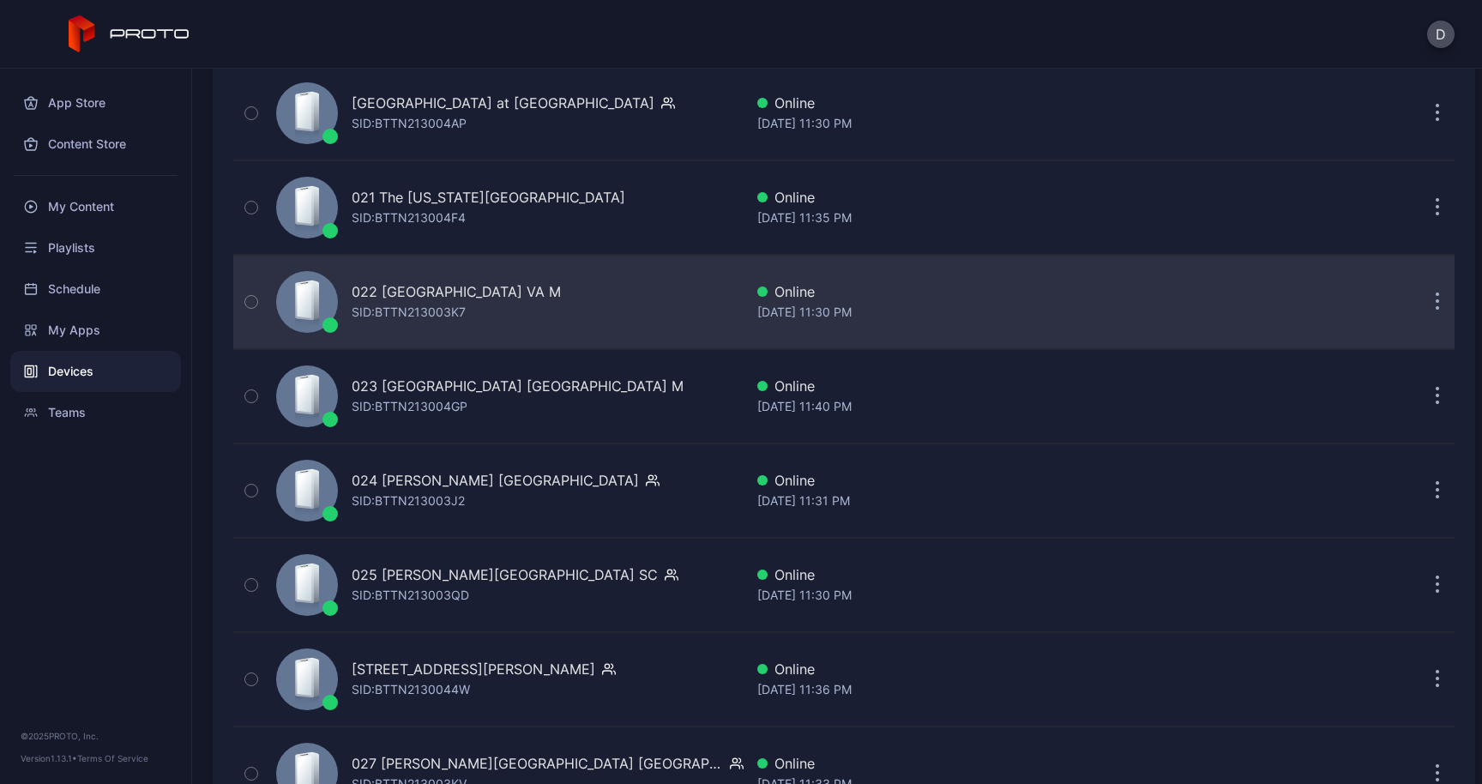
scroll to position [2091, 0]
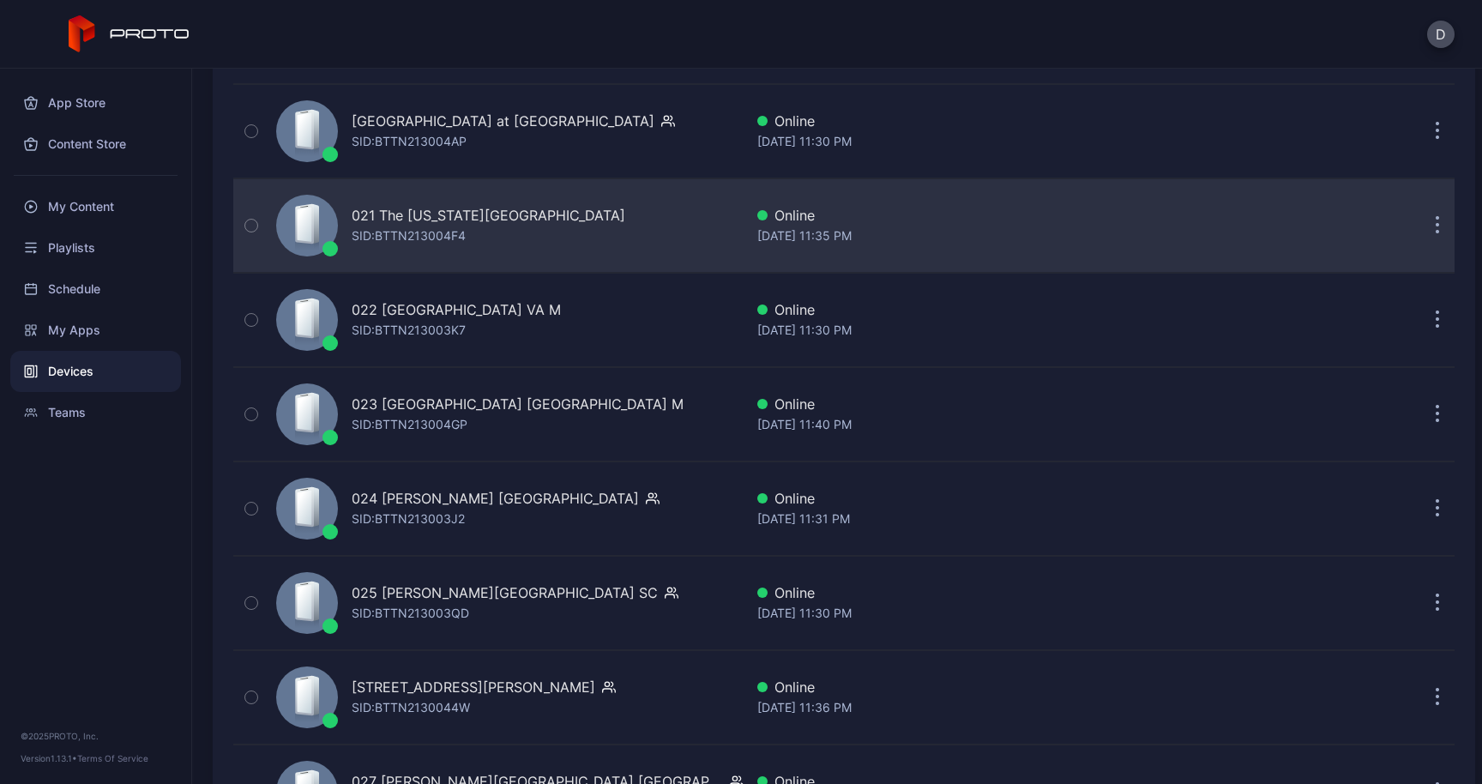
click at [419, 247] on div "021 The Florida Mall FL SID: BTTN213004F4" at bounding box center [506, 226] width 474 height 86
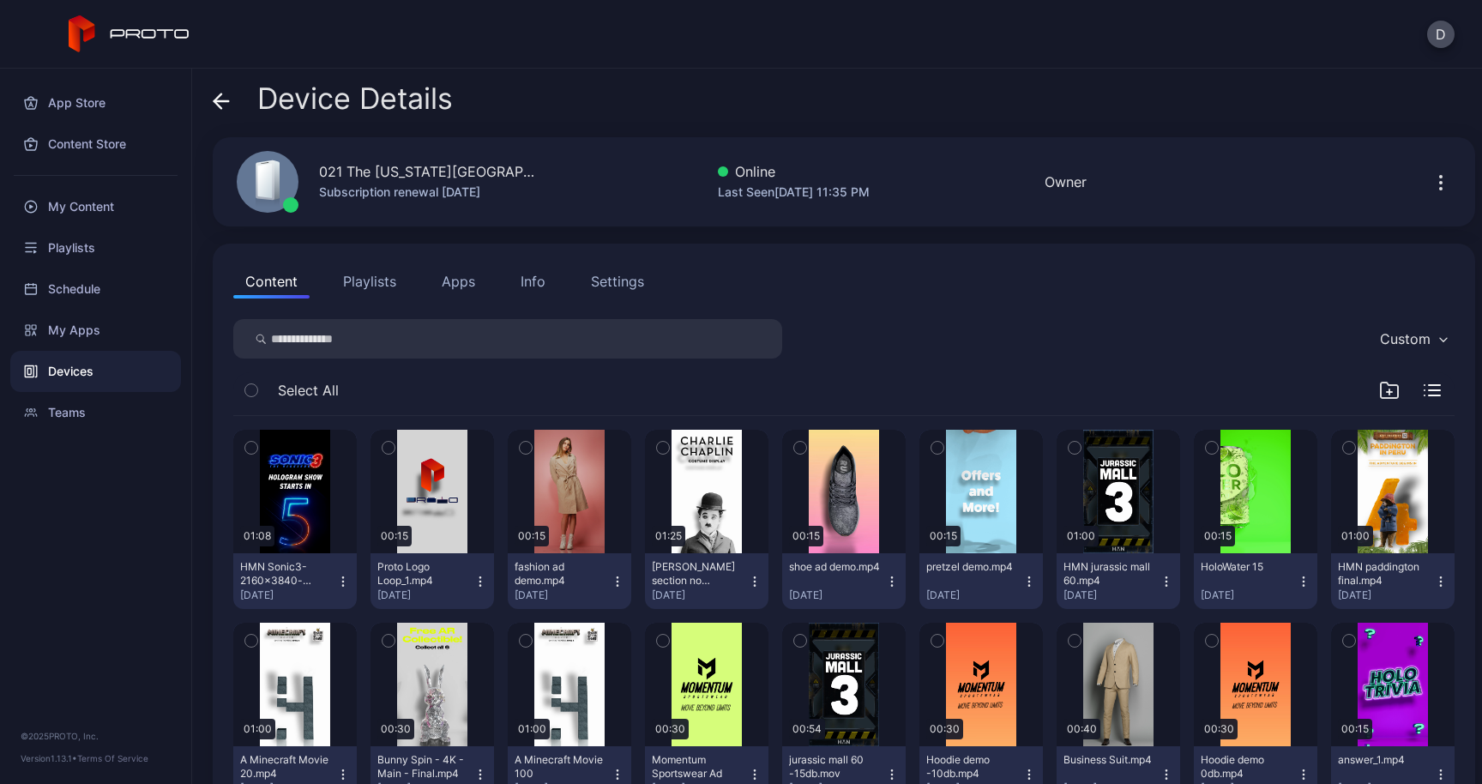
click at [432, 178] on div "021 The Florida Mall FL" at bounding box center [430, 171] width 223 height 21
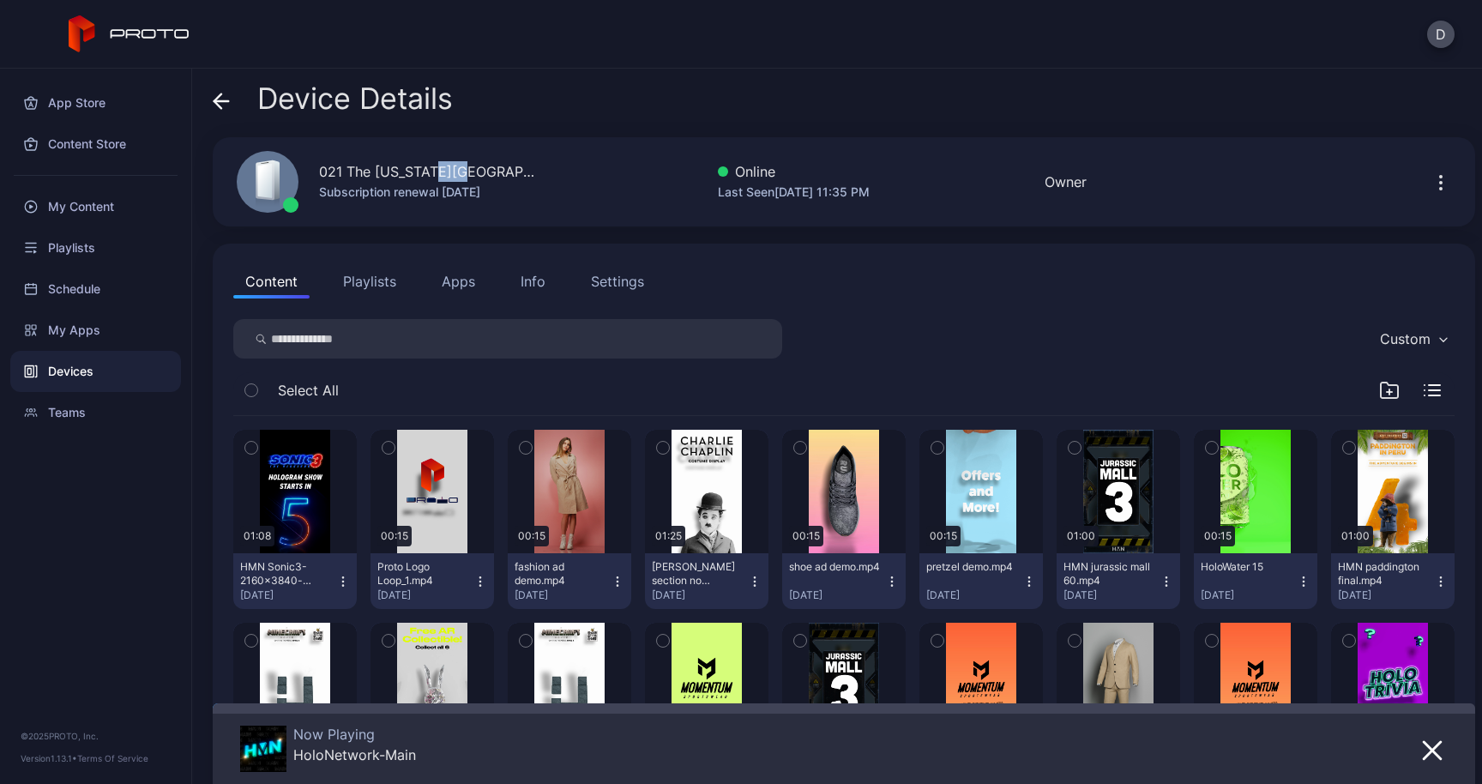
click at [432, 178] on div "021 The Florida Mall FL" at bounding box center [430, 171] width 223 height 21
drag, startPoint x: 470, startPoint y: 172, endPoint x: 293, endPoint y: 180, distance: 177.7
click at [293, 180] on div "021 The Florida Mall FL Subscription renewal Dec 11, 2025" at bounding box center [379, 182] width 326 height 93
copy div "021 The Florida Mall FL"
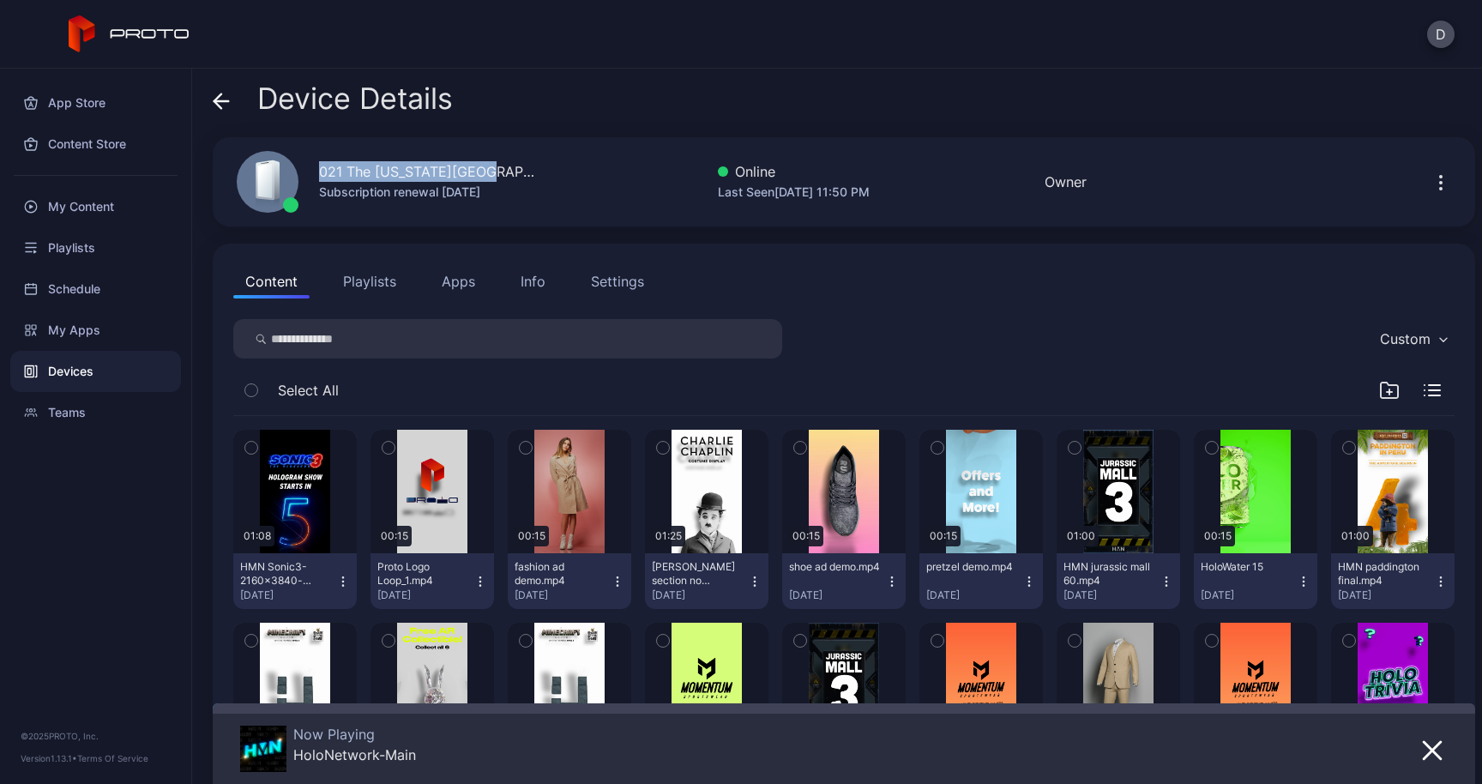
copy div "021 The Florida Mall FL"
click at [444, 283] on button "Apps" at bounding box center [458, 281] width 57 height 34
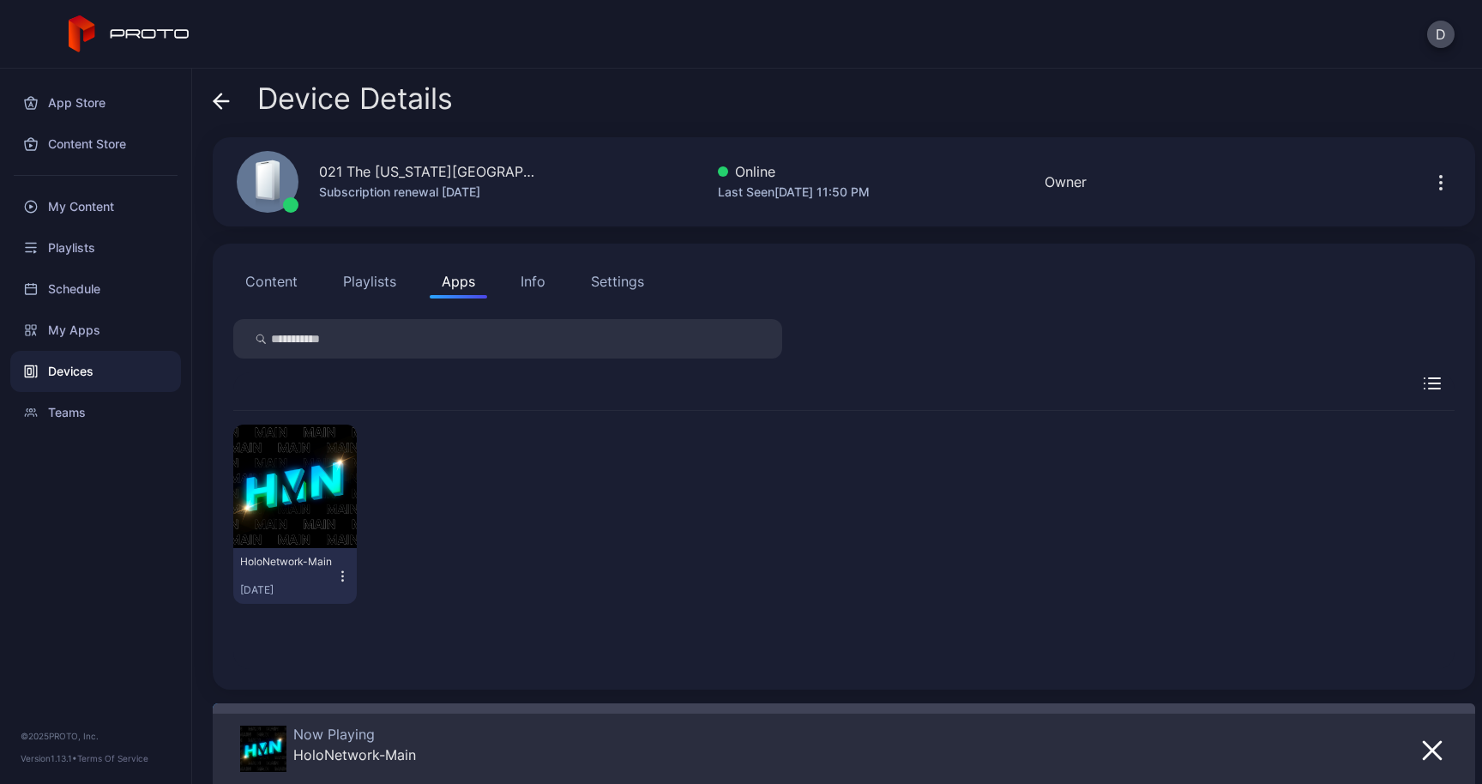
click at [228, 104] on icon at bounding box center [221, 101] width 17 height 17
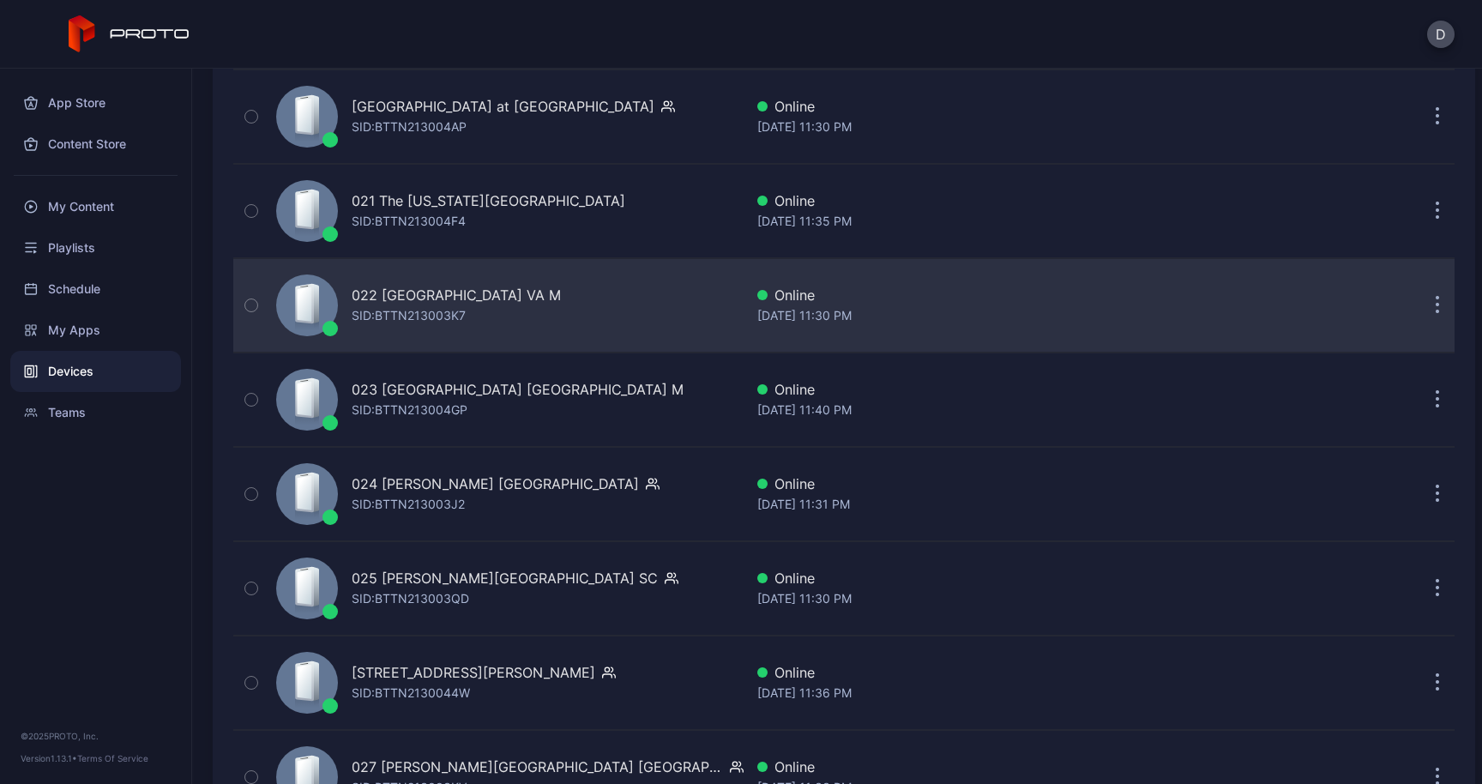
scroll to position [2133, 0]
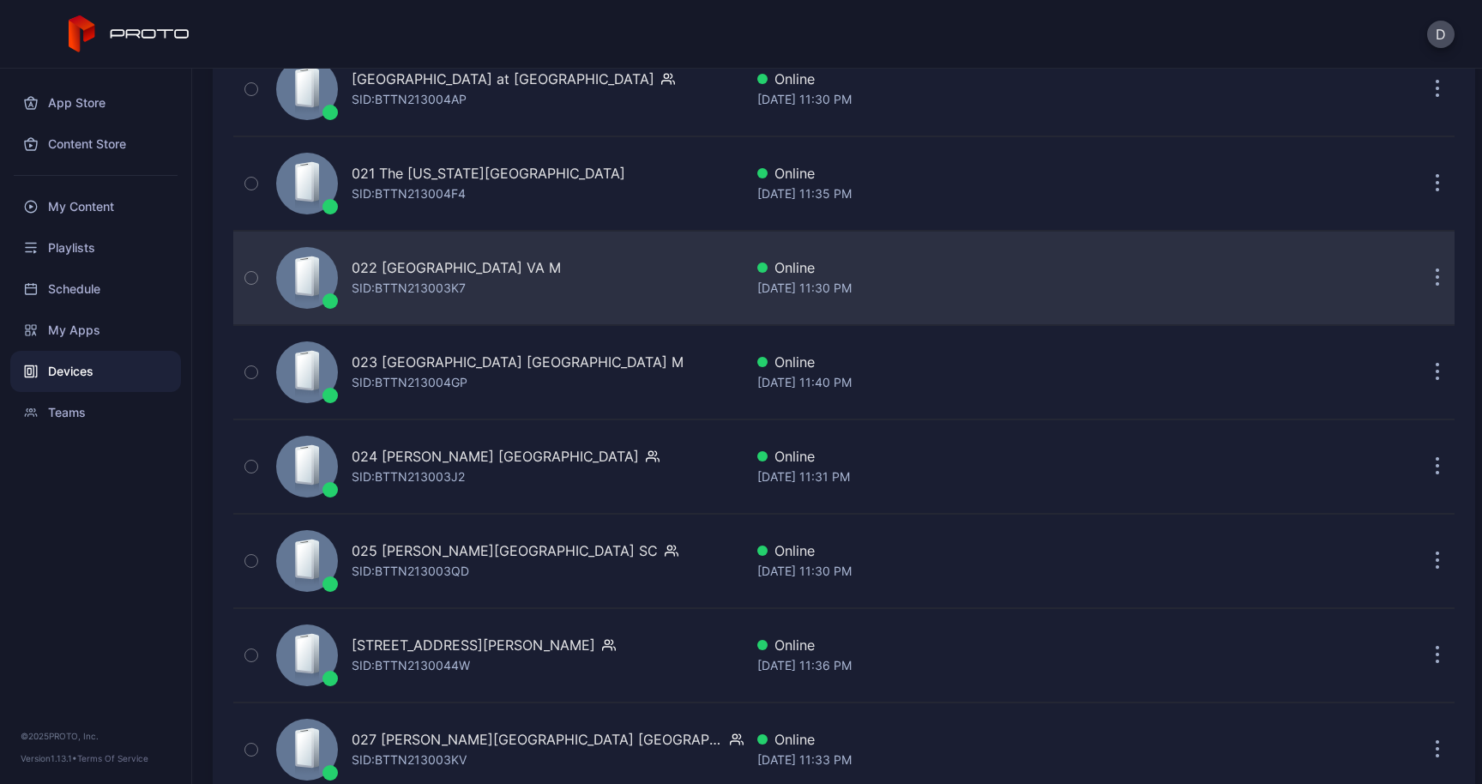
click at [388, 278] on div "SID: BTTN213003K7" at bounding box center [409, 288] width 114 height 21
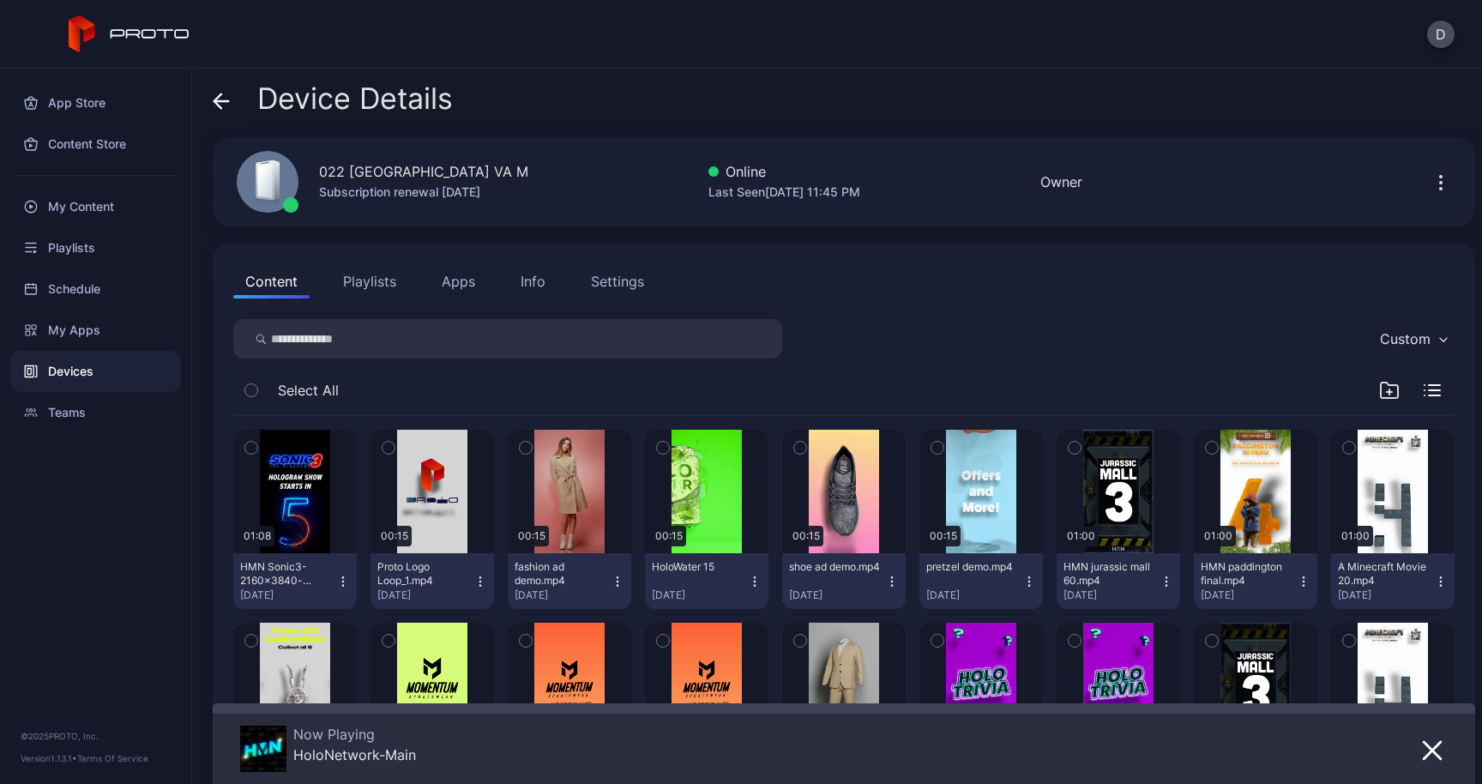
drag, startPoint x: 536, startPoint y: 172, endPoint x: 321, endPoint y: 173, distance: 215.3
click at [321, 173] on div "022 Tysons Corner Center VA M Subscription renewal Dec 11, 2025 Online Last See…" at bounding box center [844, 181] width 1263 height 89
copy div "022 Tysons Corner Center VA M"
click at [232, 117] on div "Device Details" at bounding box center [333, 102] width 240 height 41
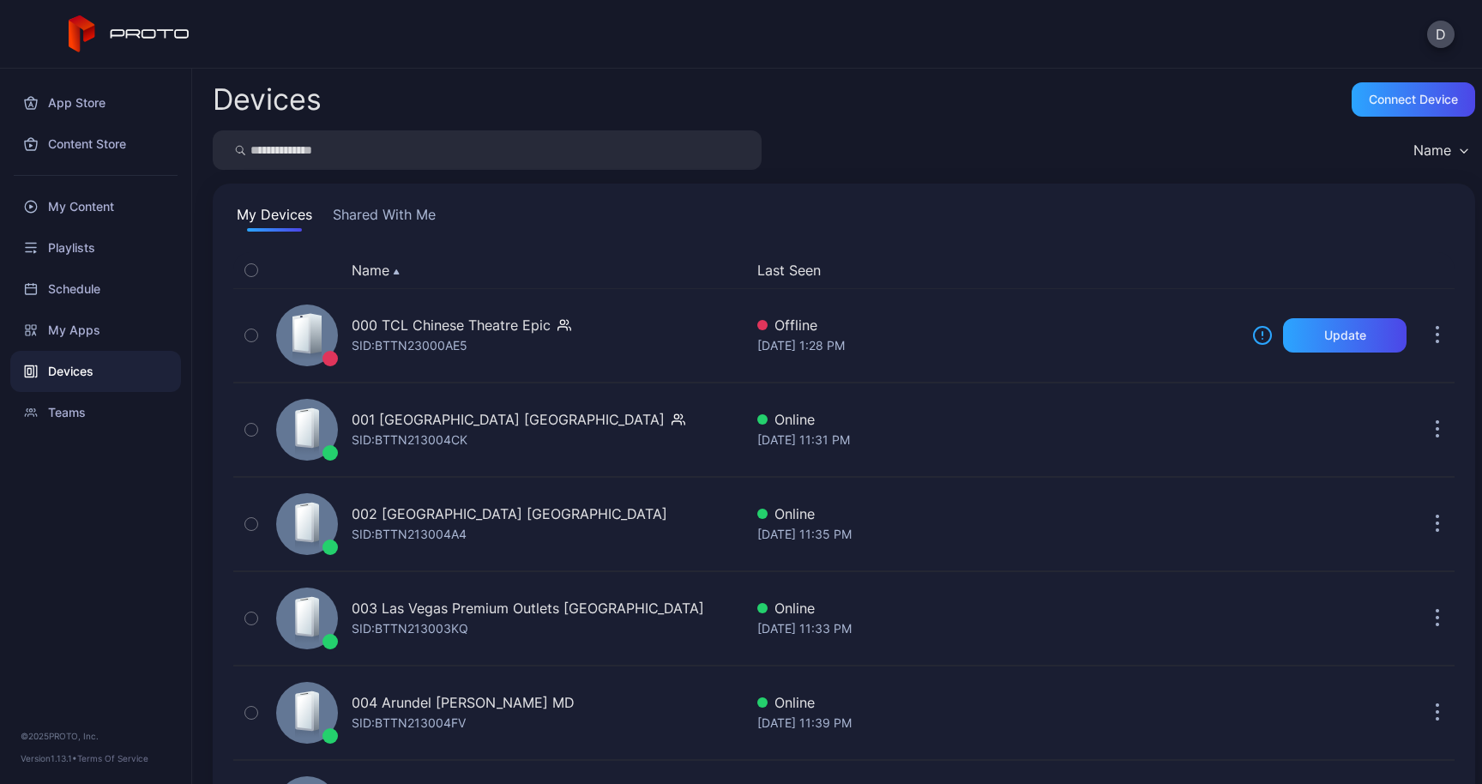
scroll to position [2133, 0]
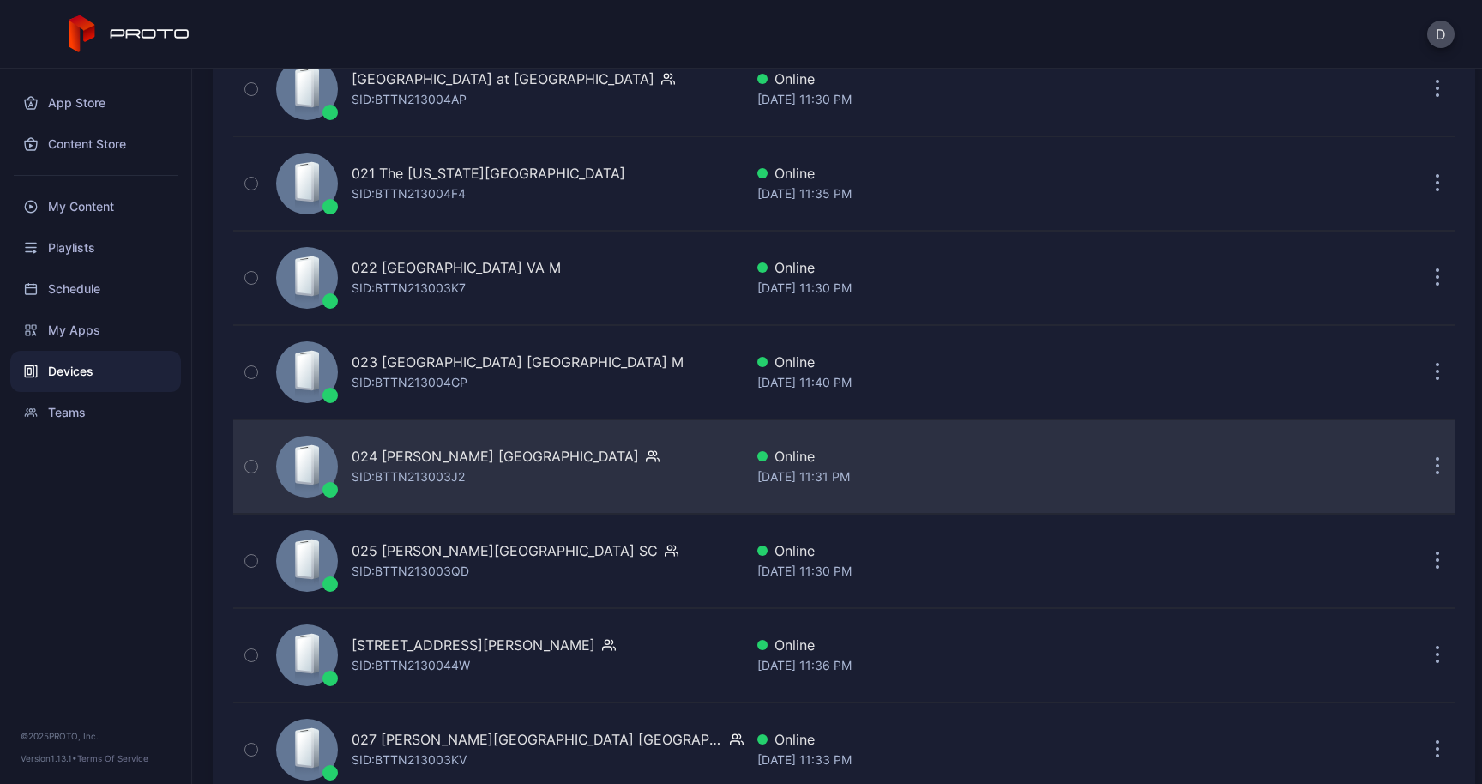
click at [380, 456] on div "024 Katy Mills TX" at bounding box center [495, 456] width 287 height 21
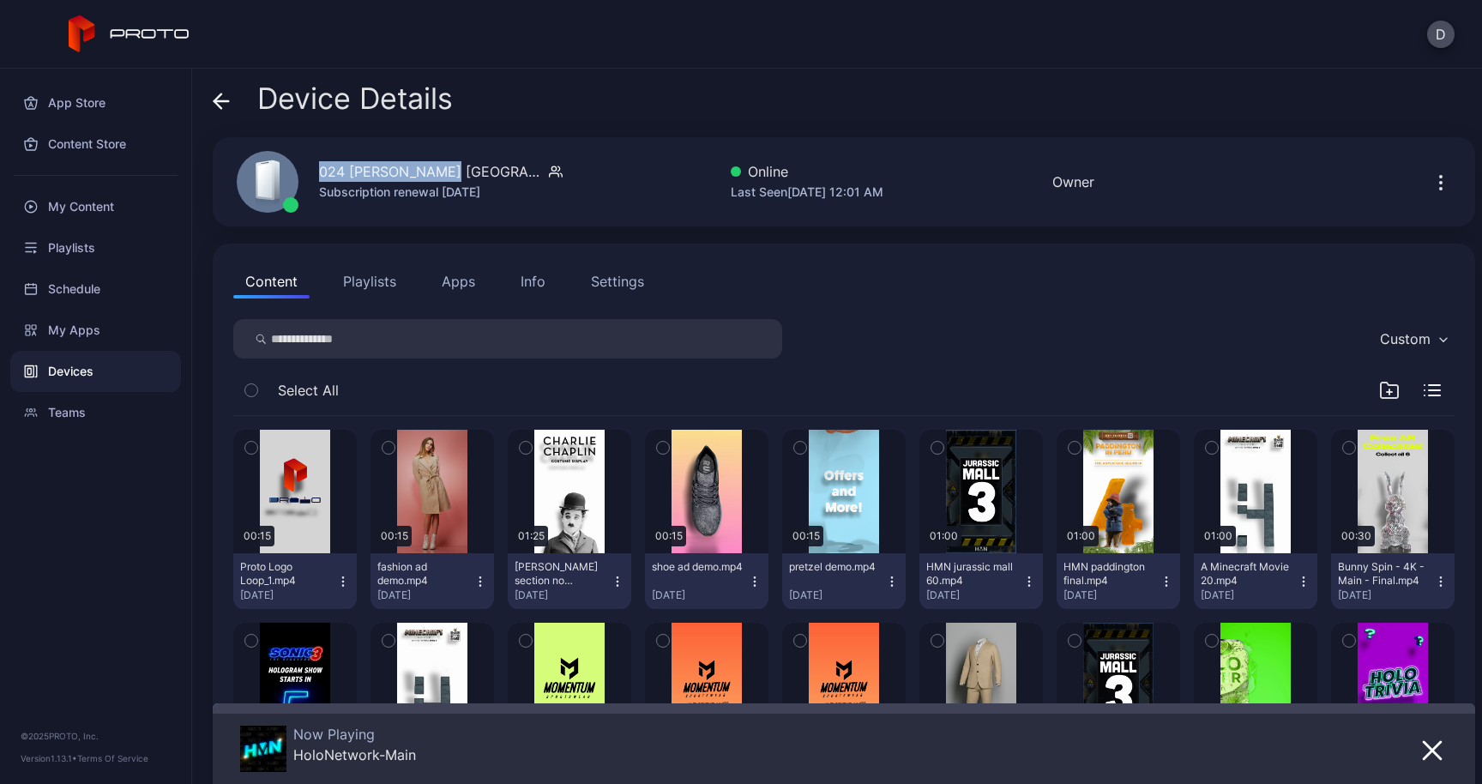
drag, startPoint x: 321, startPoint y: 173, endPoint x: 458, endPoint y: 173, distance: 137.2
click at [458, 174] on div "024 Katy Mills TX" at bounding box center [441, 171] width 244 height 21
copy div "024 Katy Mills TX"
